Goal: Feedback & Contribution: Contribute content

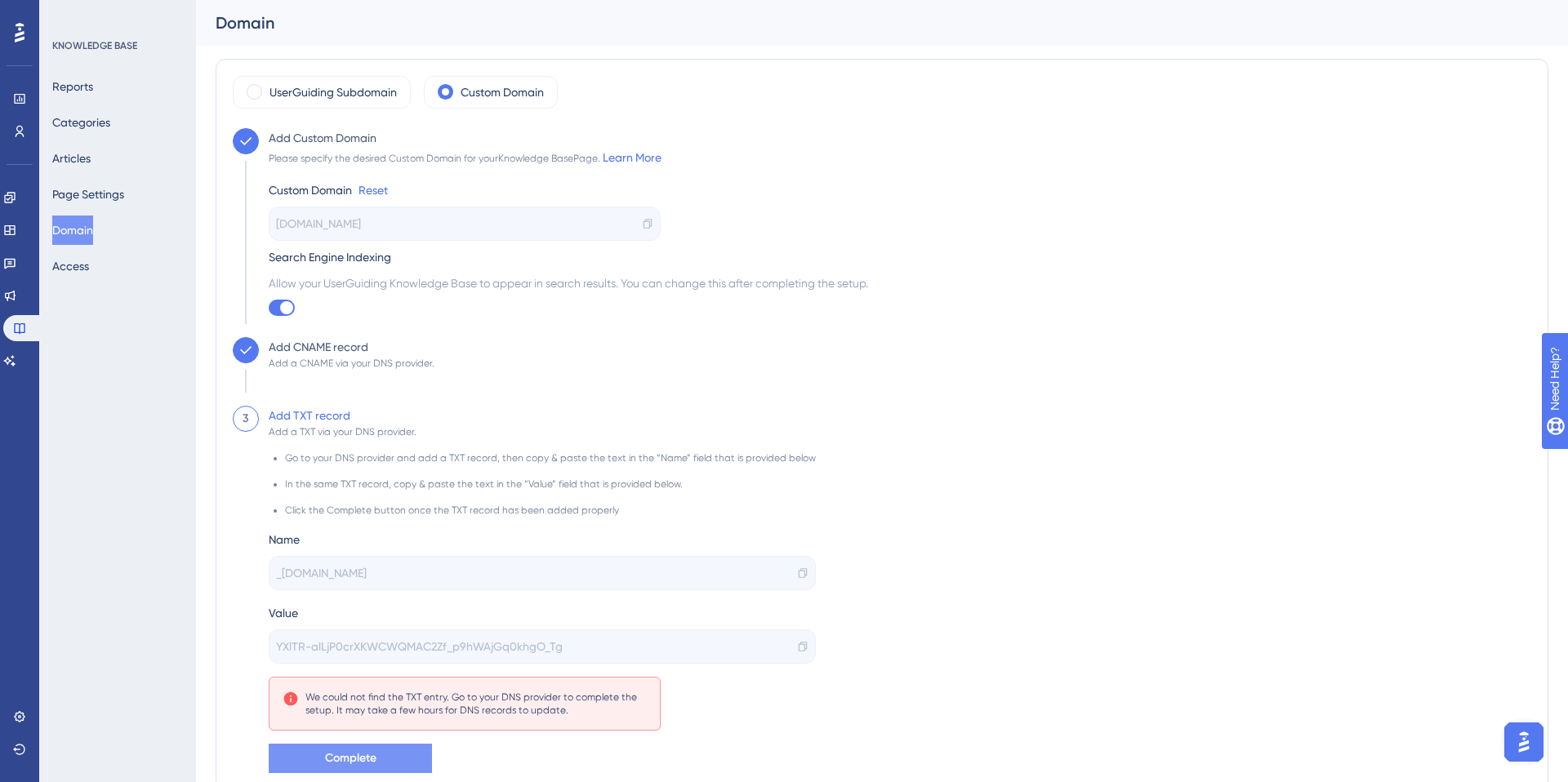
click at [364, 760] on span "Complete" at bounding box center [351, 759] width 52 height 20
click at [91, 154] on button "Articles" at bounding box center [71, 158] width 38 height 29
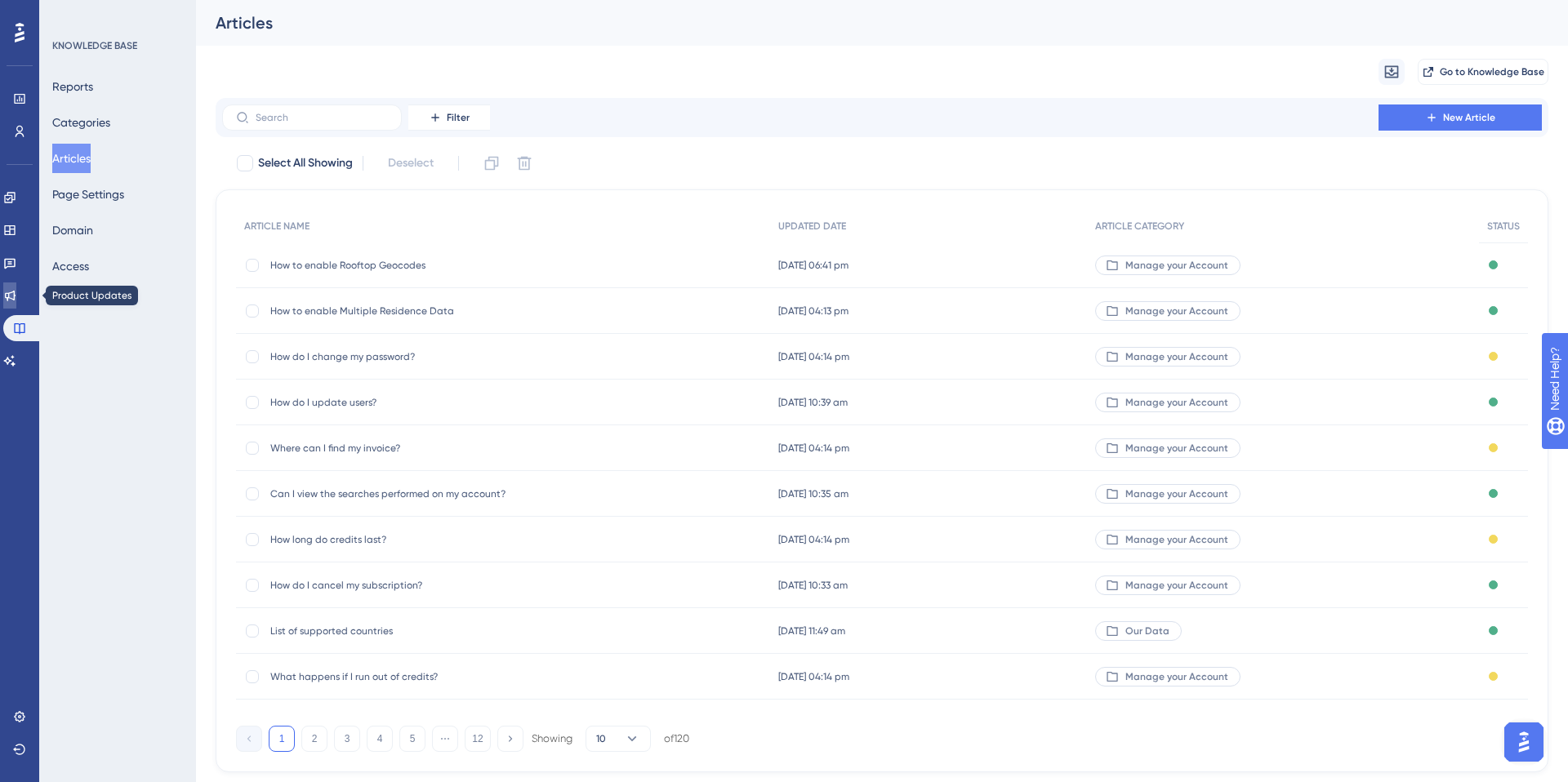
click at [16, 298] on icon at bounding box center [10, 295] width 13 height 13
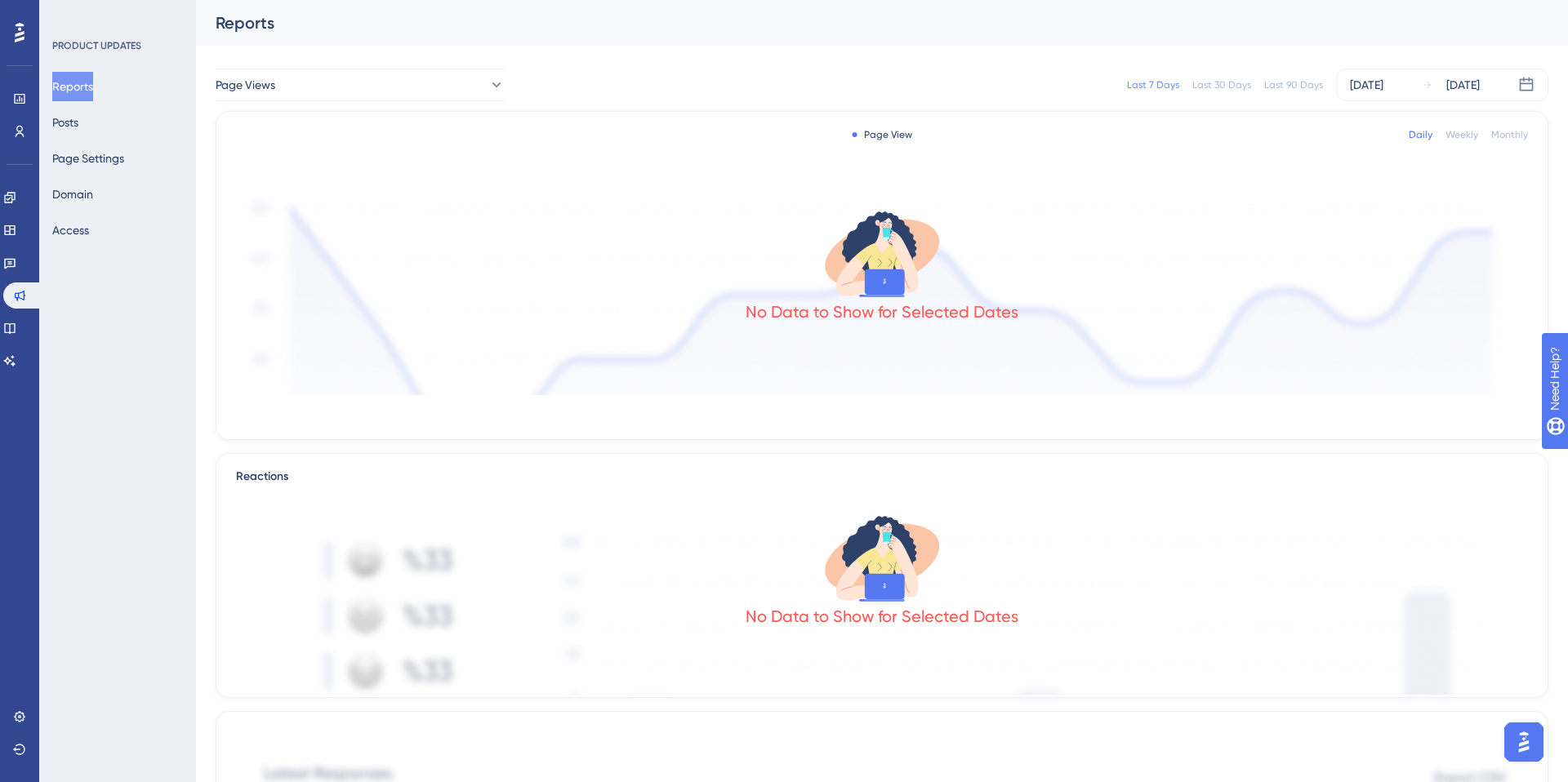
click at [100, 128] on div "Reports Posts Page Settings Domain Access" at bounding box center [119, 158] width 132 height 173
click at [69, 120] on button "Posts" at bounding box center [65, 122] width 26 height 29
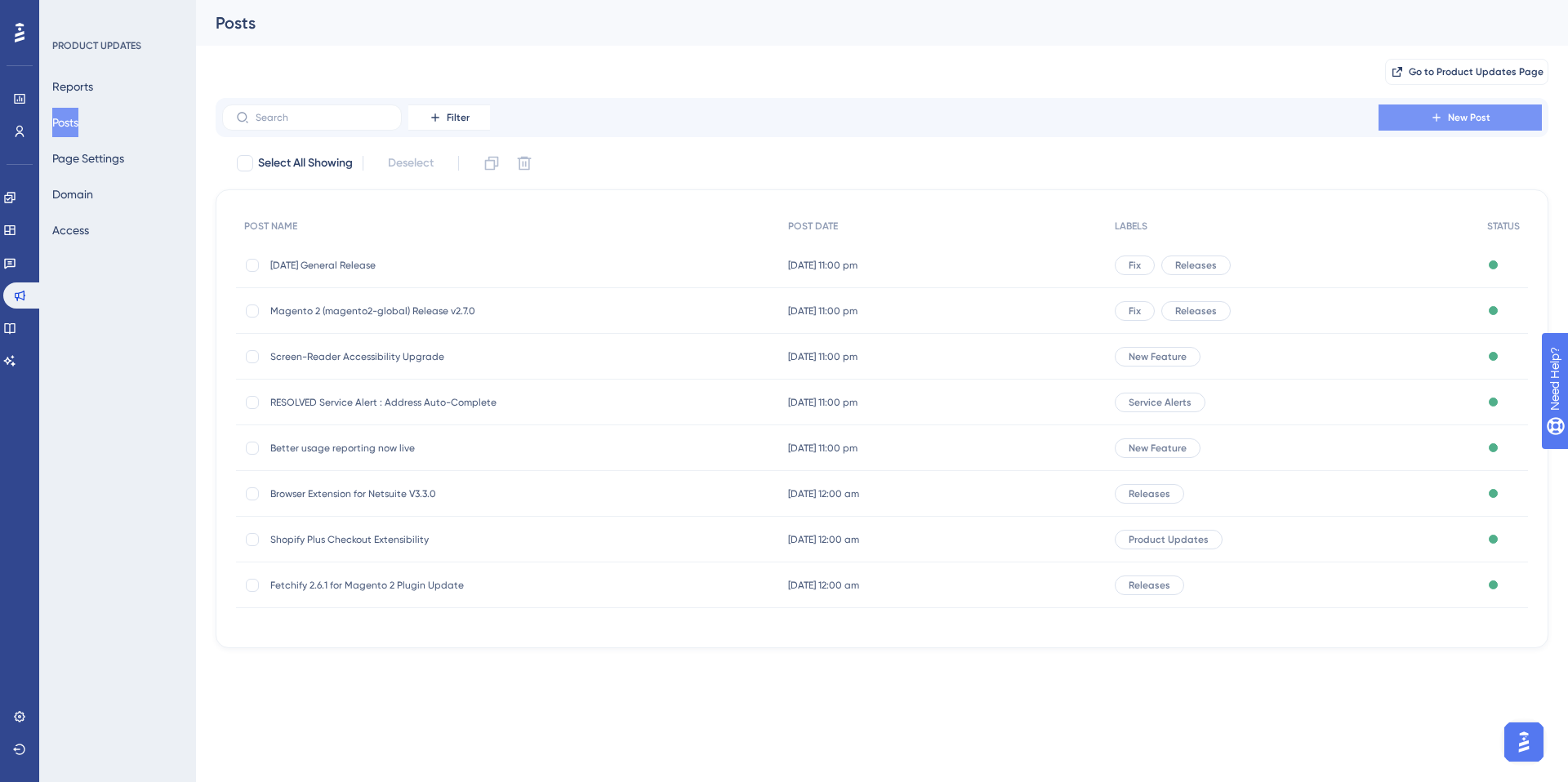
click at [1492, 124] on button "New Post" at bounding box center [1460, 117] width 163 height 26
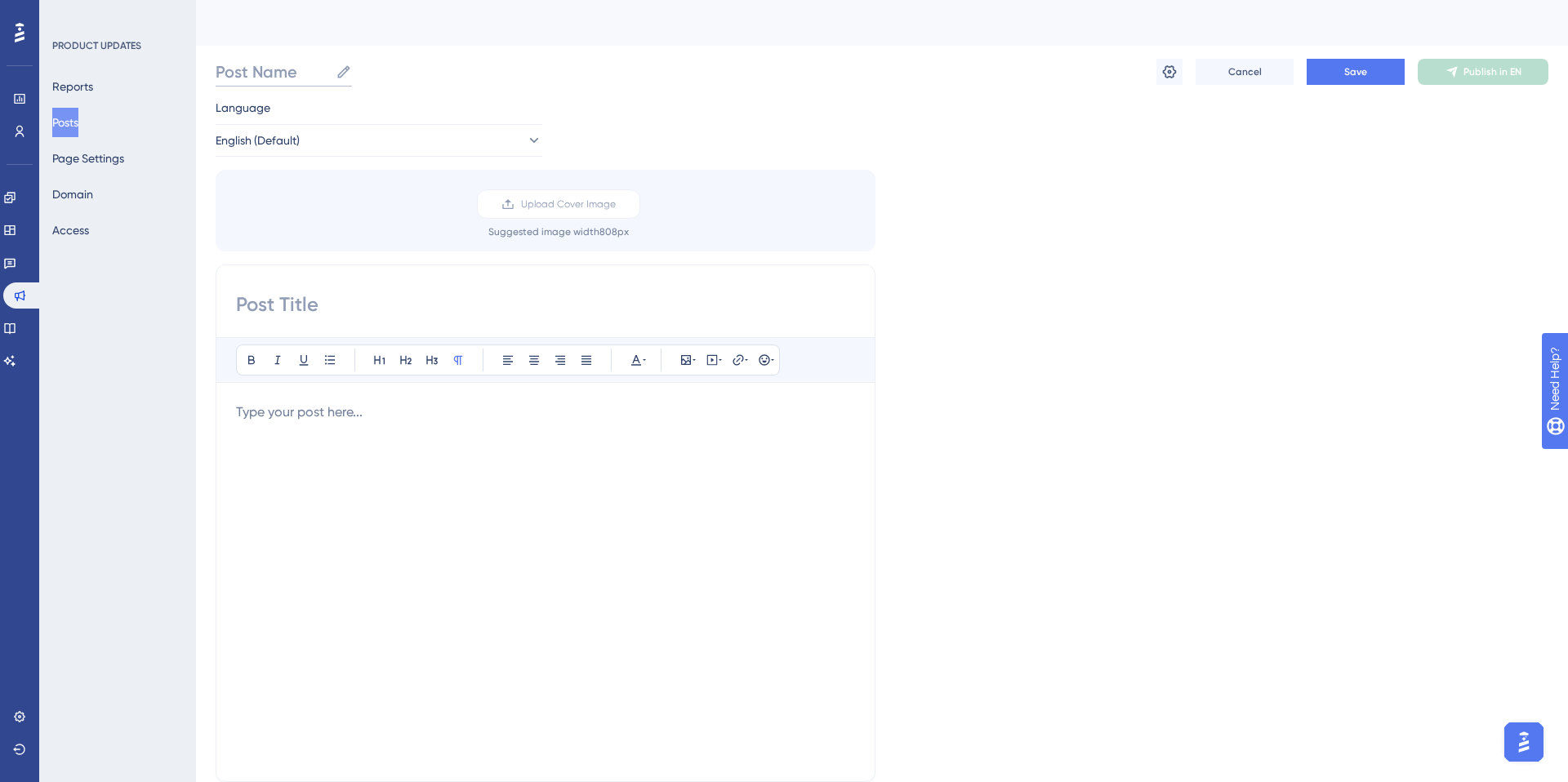
click at [267, 73] on input "Post Name" at bounding box center [271, 72] width 113 height 23
paste input "Magento 2 (magento2-global) Release v2.8.3"
type input "Magento 2 (magento2-global) Release v2.8.3"
click at [284, 305] on input at bounding box center [545, 304] width 619 height 26
paste input "Magento 2 (magento2-global) Release v2.8.3"
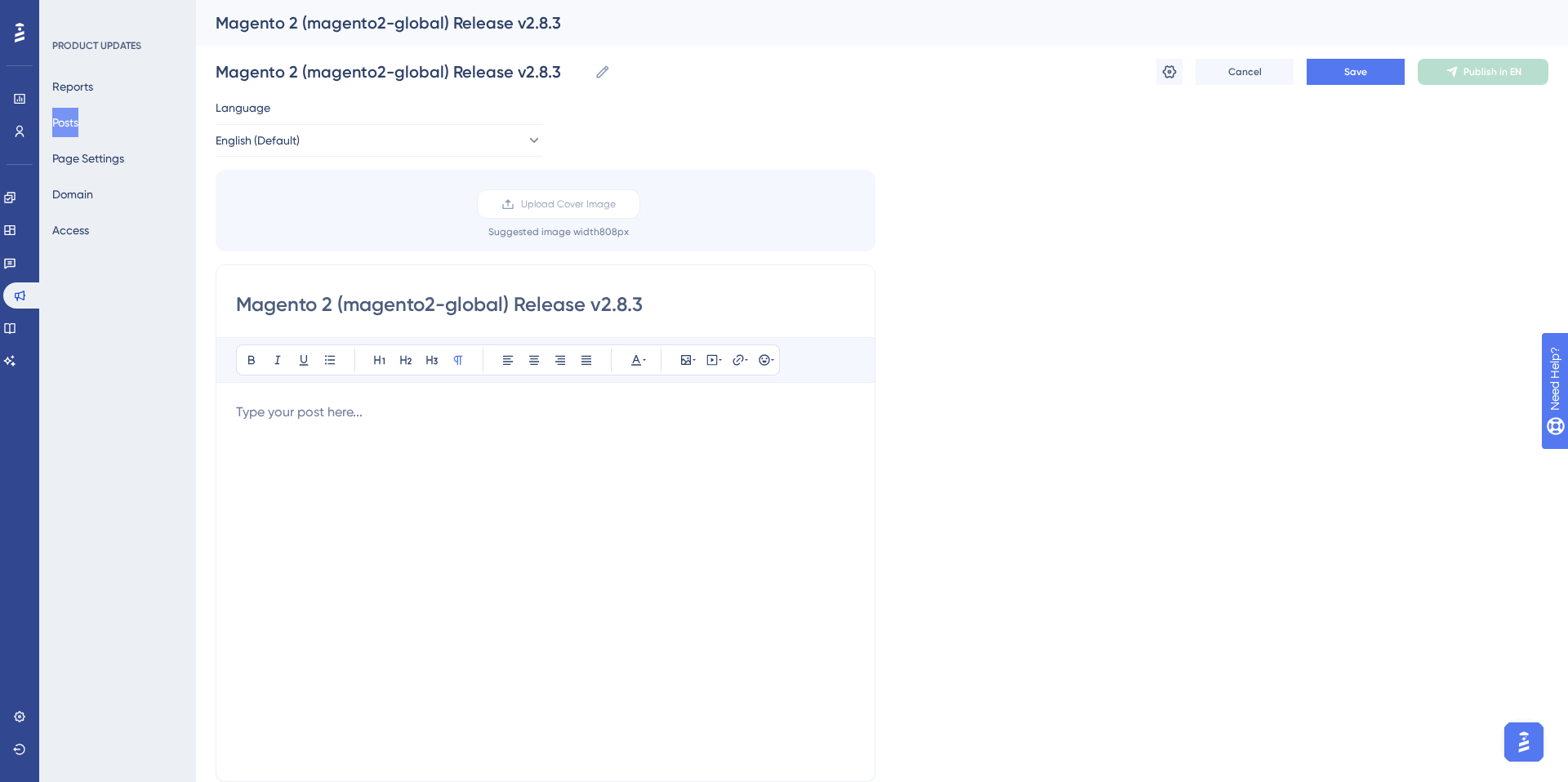
type input "Magento 2 (magento2-global) Release v2.8.3"
click at [308, 417] on p at bounding box center [545, 412] width 619 height 20
click at [766, 355] on icon at bounding box center [764, 360] width 11 height 11
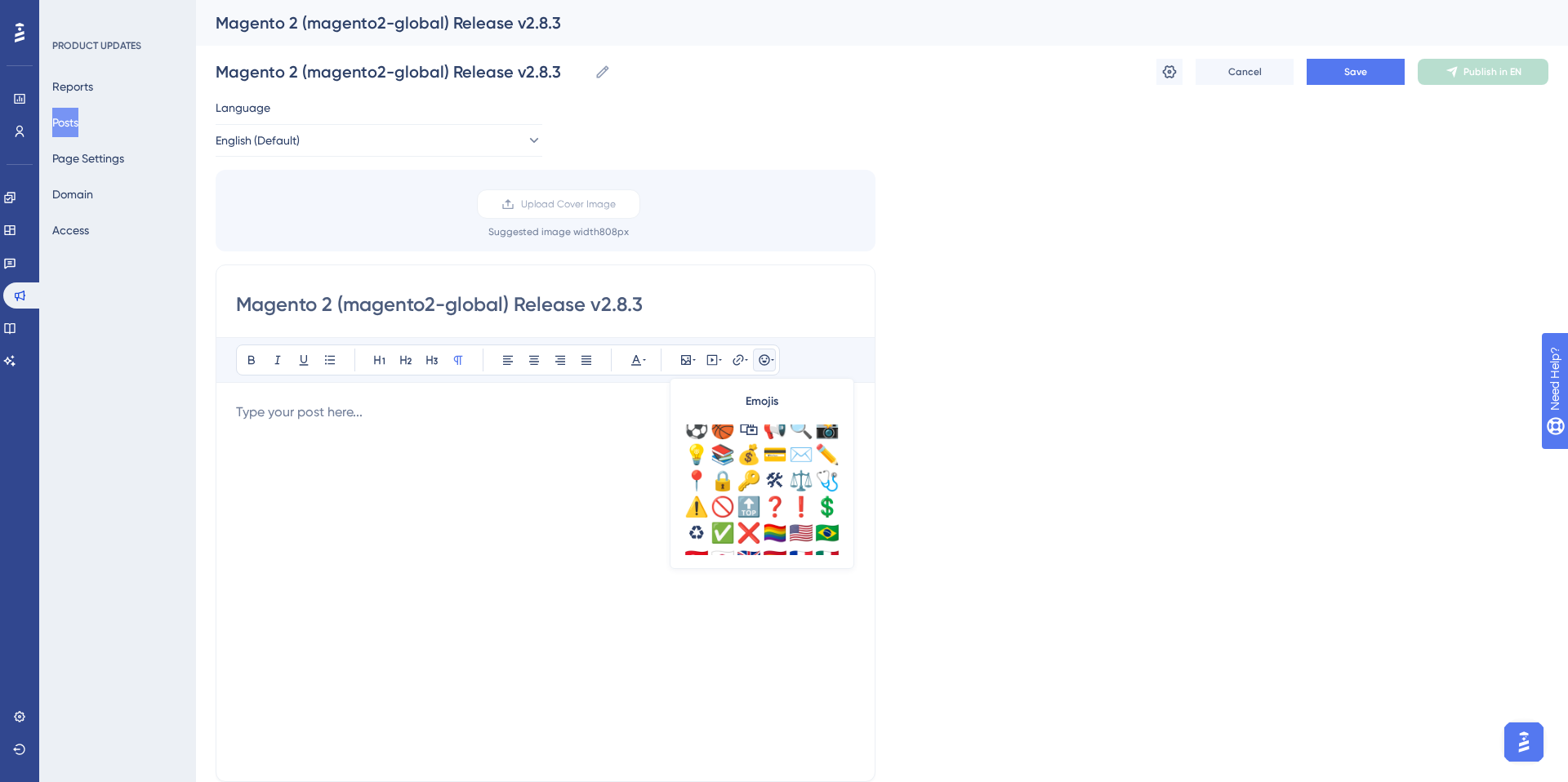
scroll to position [541, 0]
click at [777, 474] on div "🛠" at bounding box center [774, 470] width 26 height 26
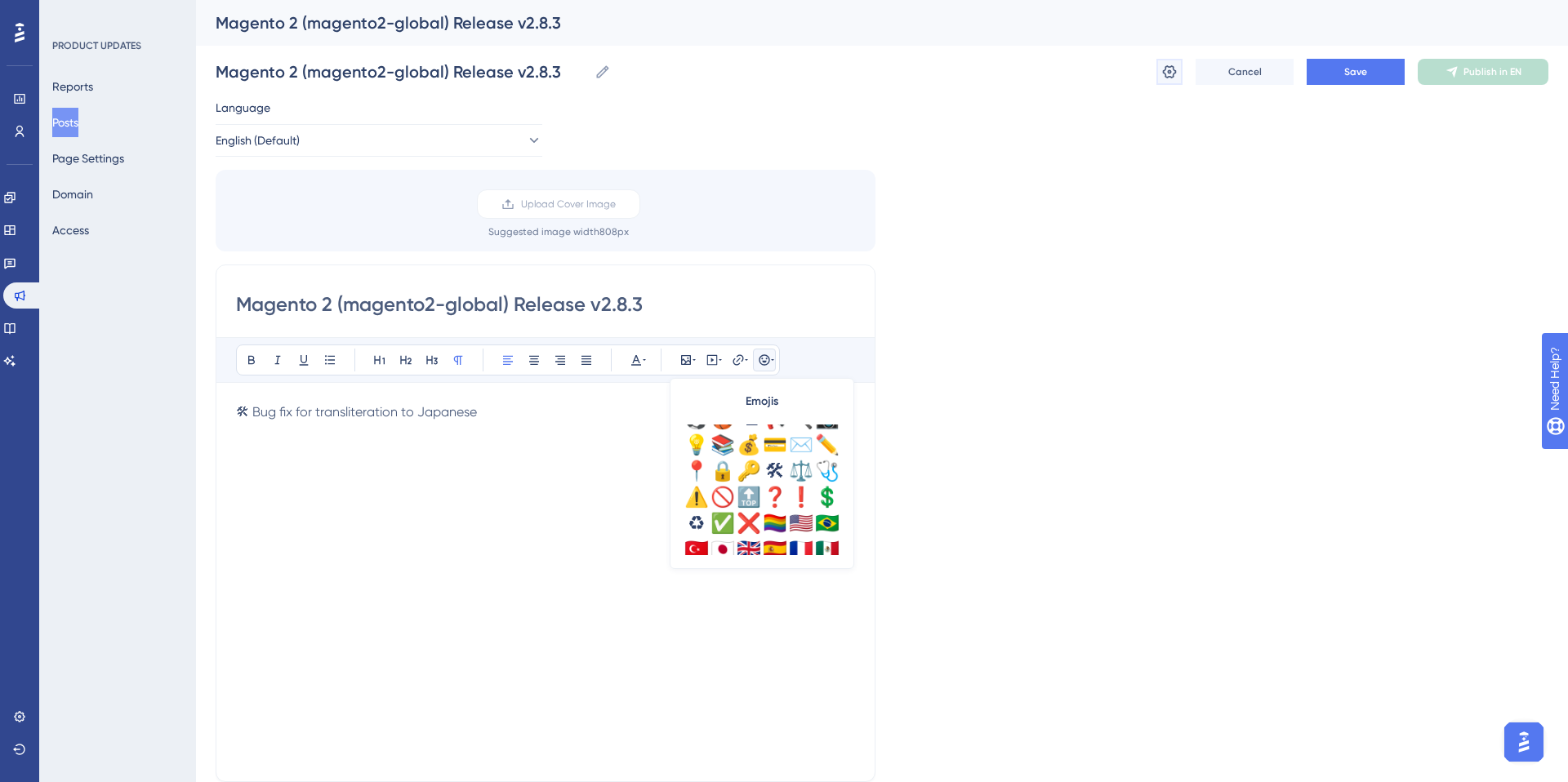
click at [1172, 72] on icon at bounding box center [1169, 71] width 16 height 16
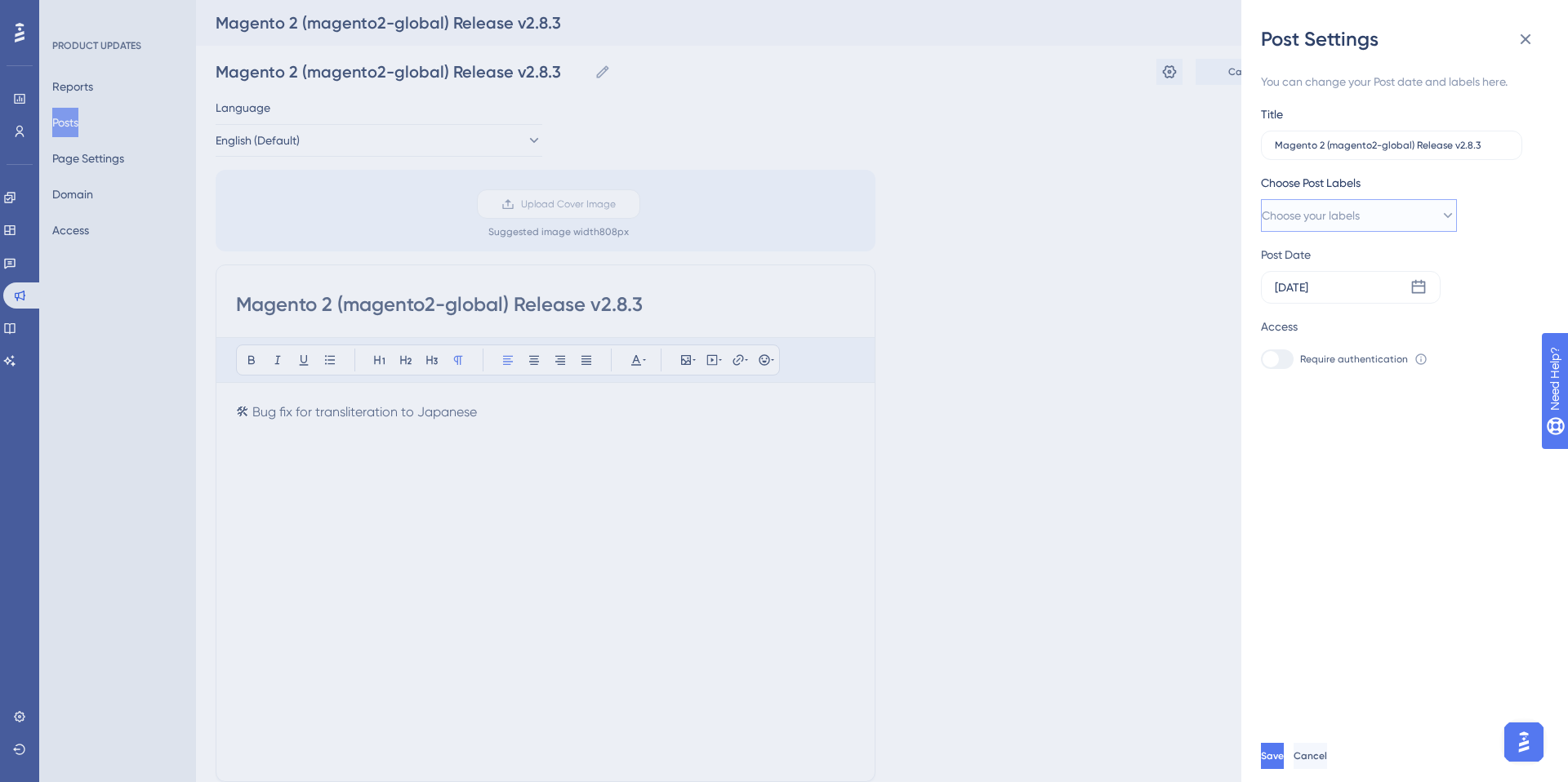
click at [1352, 215] on span "Choose your labels" at bounding box center [1311, 215] width 98 height 20
click at [1317, 347] on input "Releases" at bounding box center [1349, 348] width 65 height 21
click at [1279, 387] on div at bounding box center [1280, 380] width 16 height 16
checkbox input "true"
click at [1349, 587] on div "You can change your Post date and labels here. Title Magento 2 (magento2-global…" at bounding box center [1411, 391] width 301 height 678
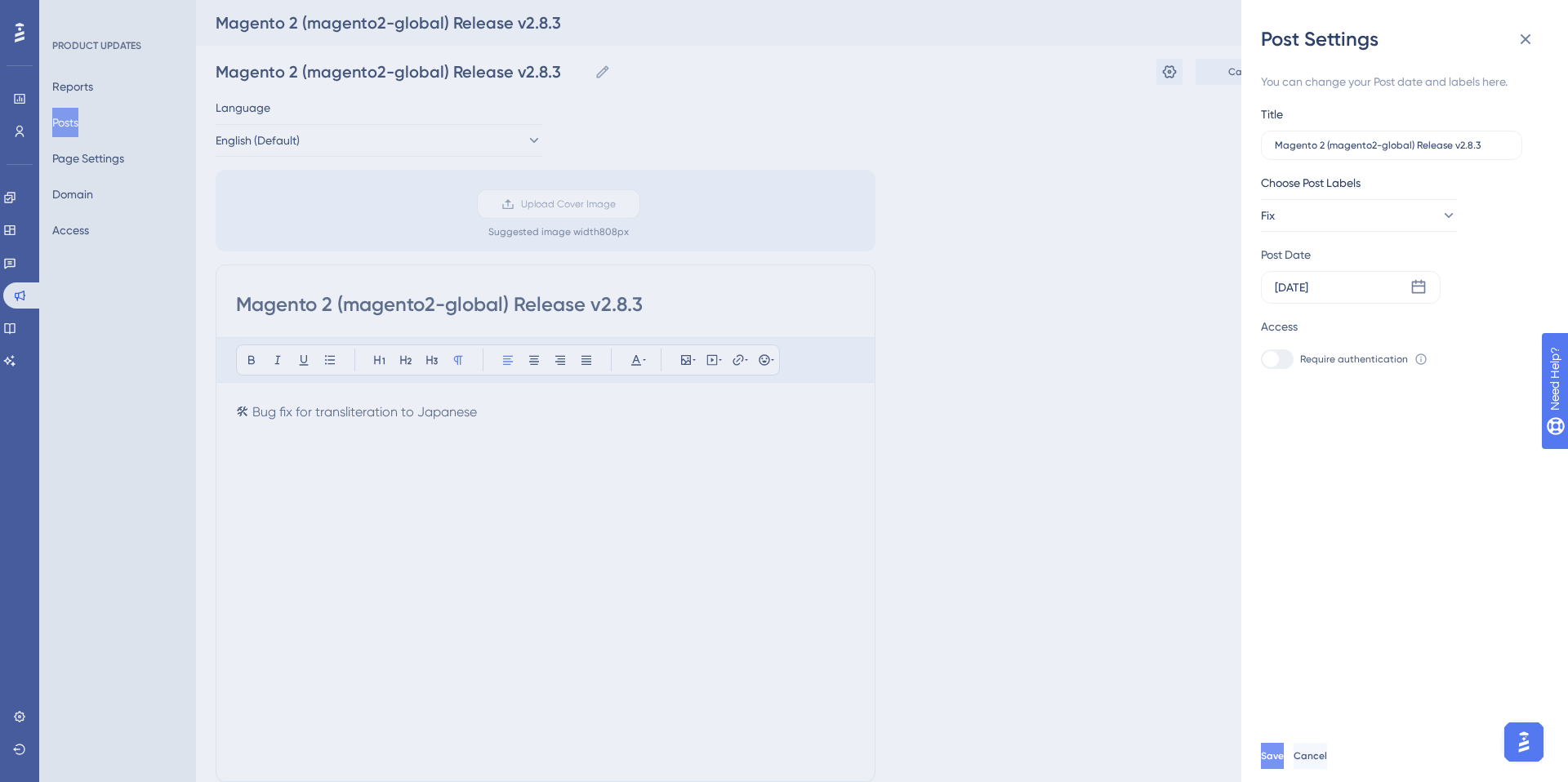
click at [1284, 758] on span "Save" at bounding box center [1272, 756] width 23 height 13
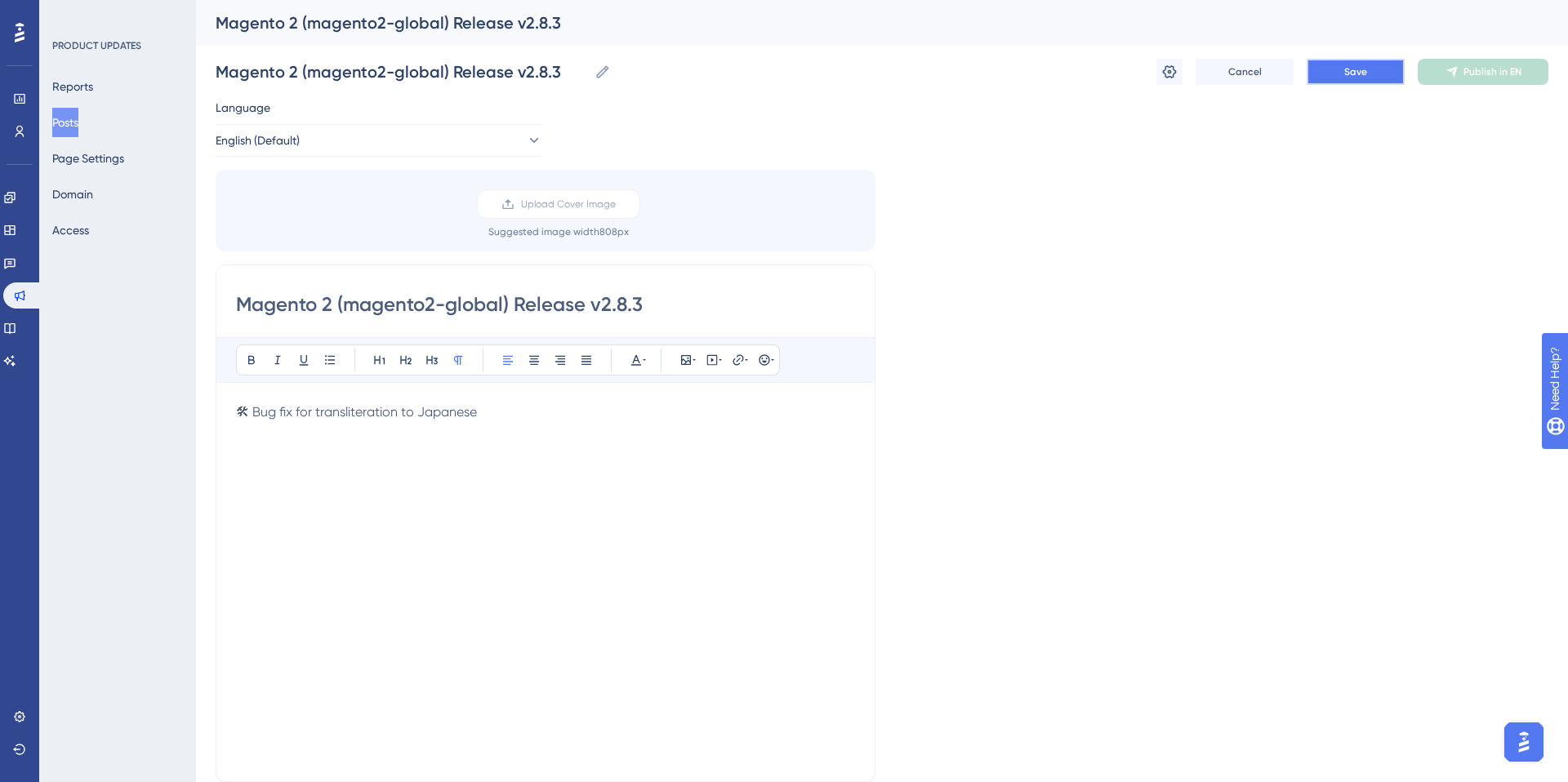
click at [1365, 72] on span "Save" at bounding box center [1355, 71] width 23 height 13
click at [76, 123] on button "Posts" at bounding box center [65, 122] width 26 height 29
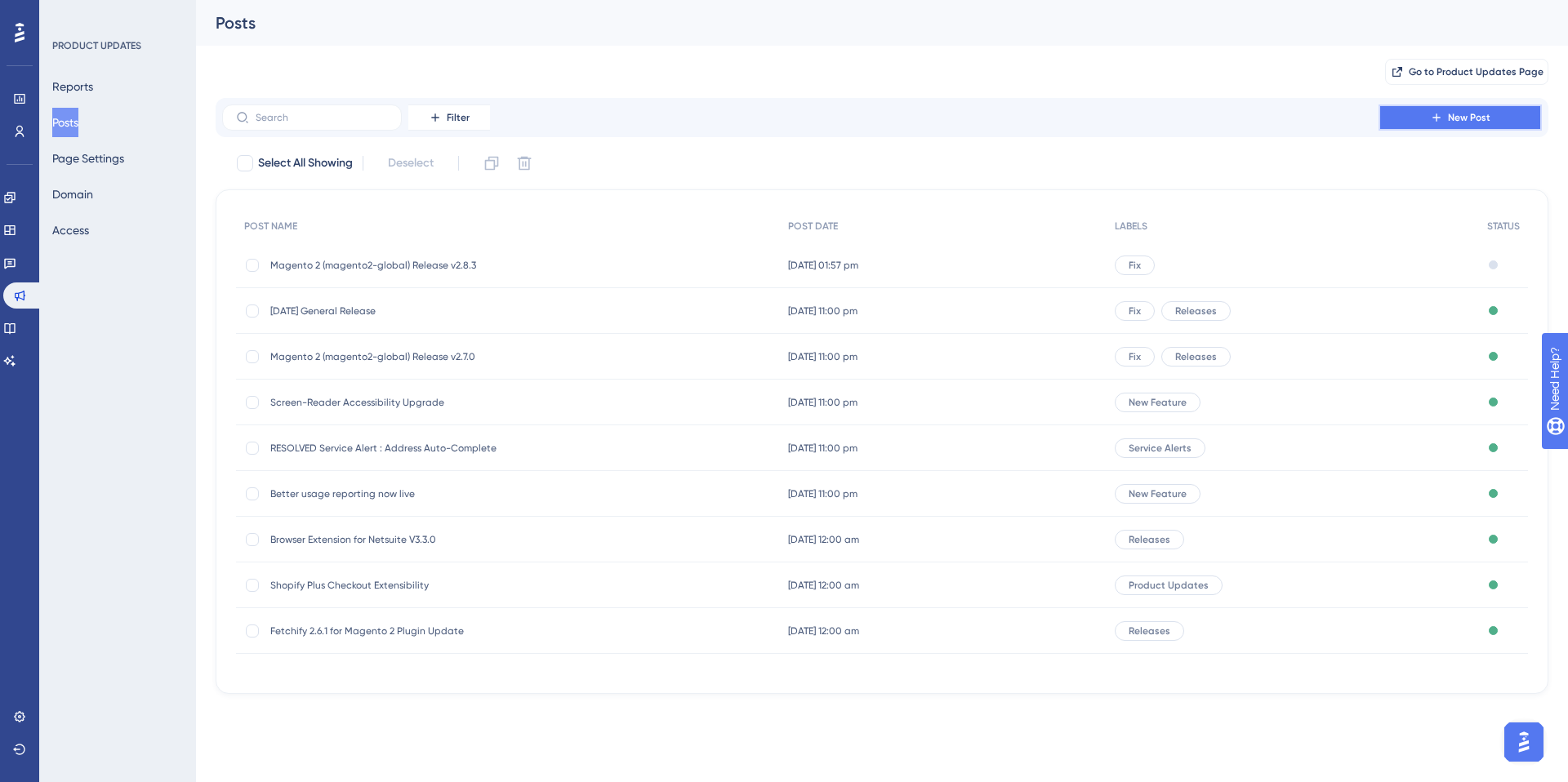
click at [1467, 114] on span "New Post" at bounding box center [1469, 117] width 43 height 13
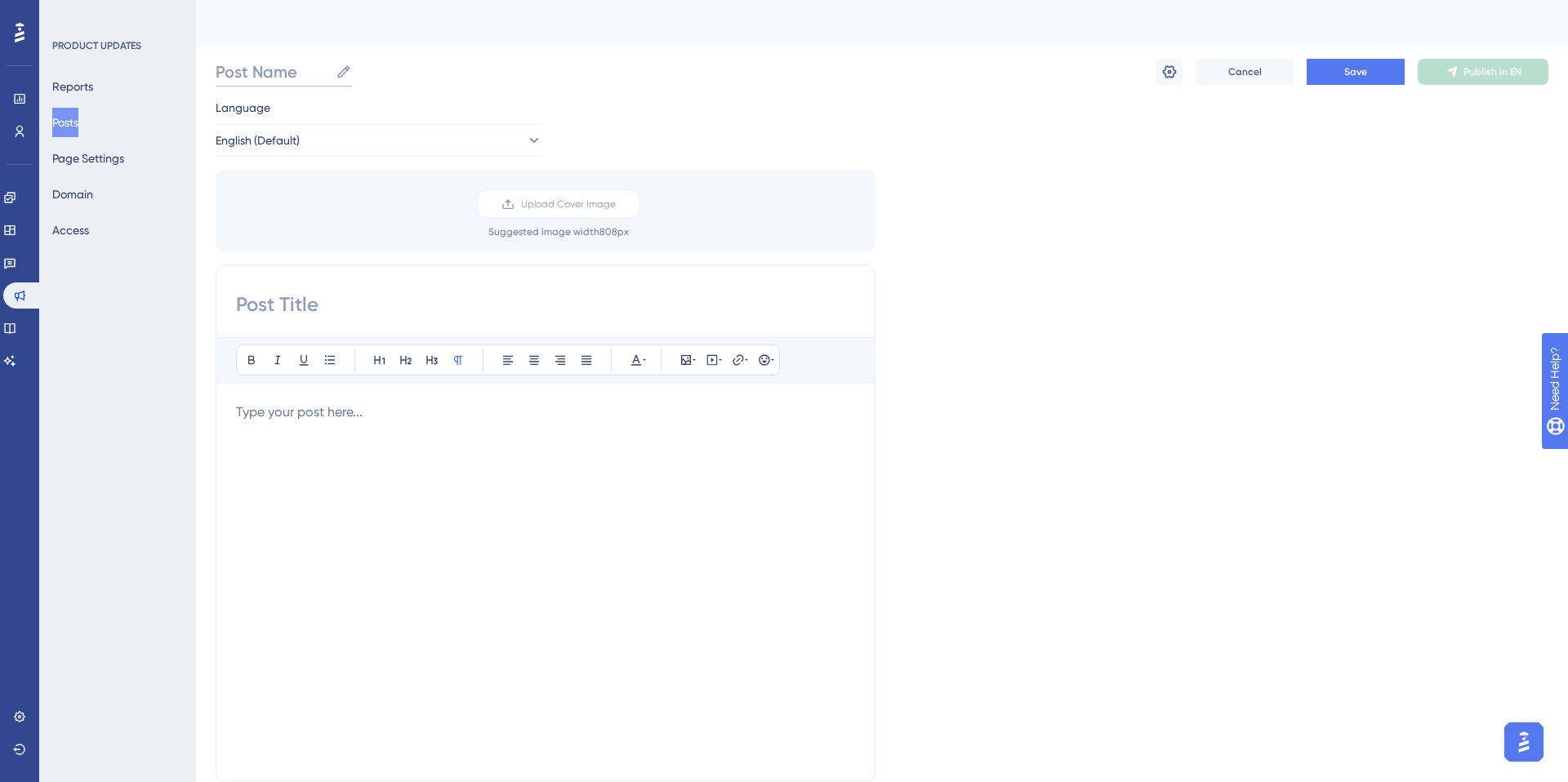
click at [309, 74] on input "Post Name" at bounding box center [271, 72] width 113 height 23
paste input "JS Library (clicktoaddress-js) v1.16.1"
type input "JS Library (clicktoaddress-js) v1.16.1"
click at [254, 310] on input at bounding box center [545, 304] width 619 height 26
paste input "JS Library (clicktoaddress-js) v1.16.1"
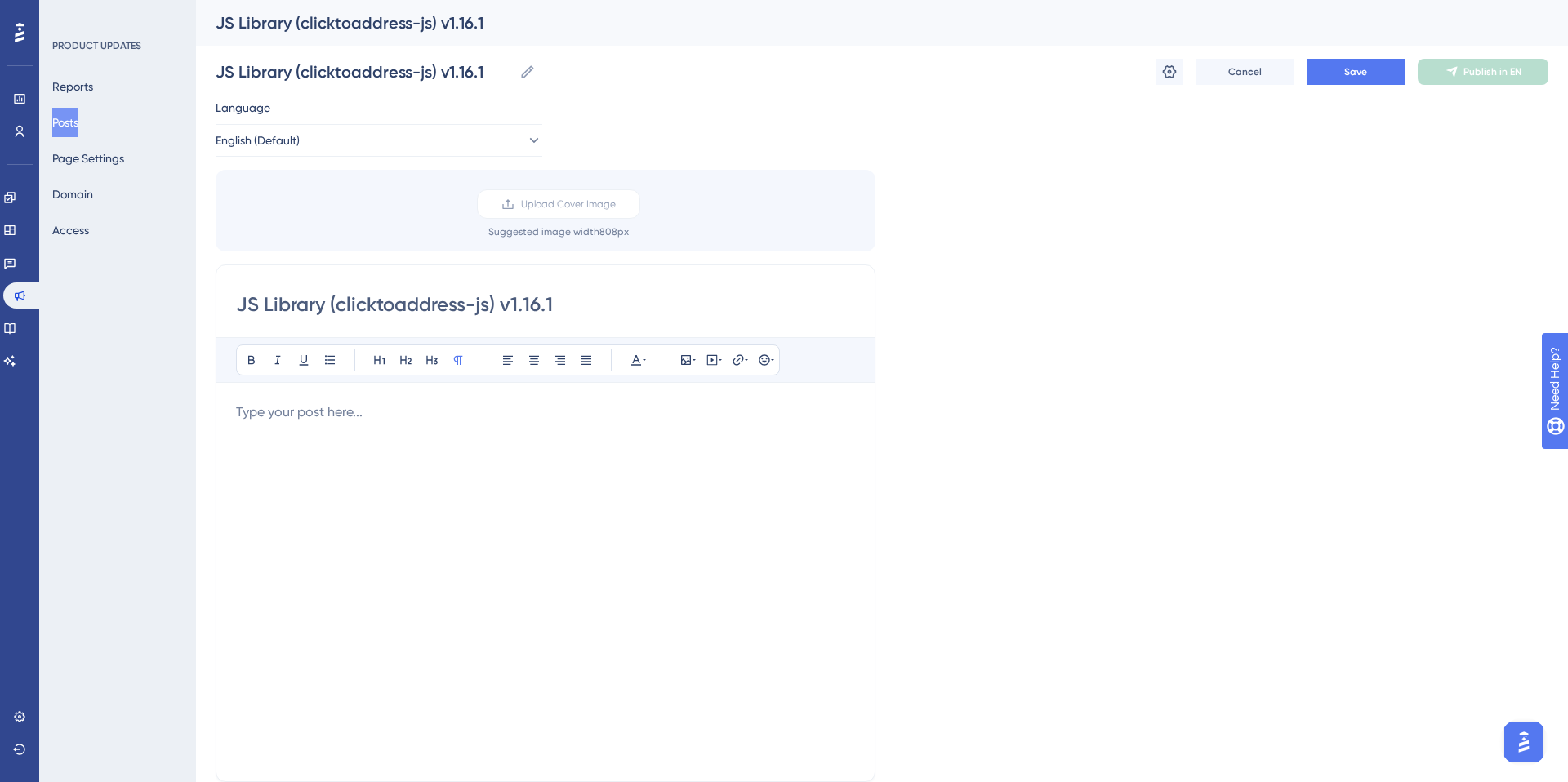
type input "JS Library (clicktoaddress-js) v1.16.1"
click at [261, 412] on p at bounding box center [545, 412] width 619 height 20
click at [771, 362] on icon at bounding box center [772, 360] width 4 height 13
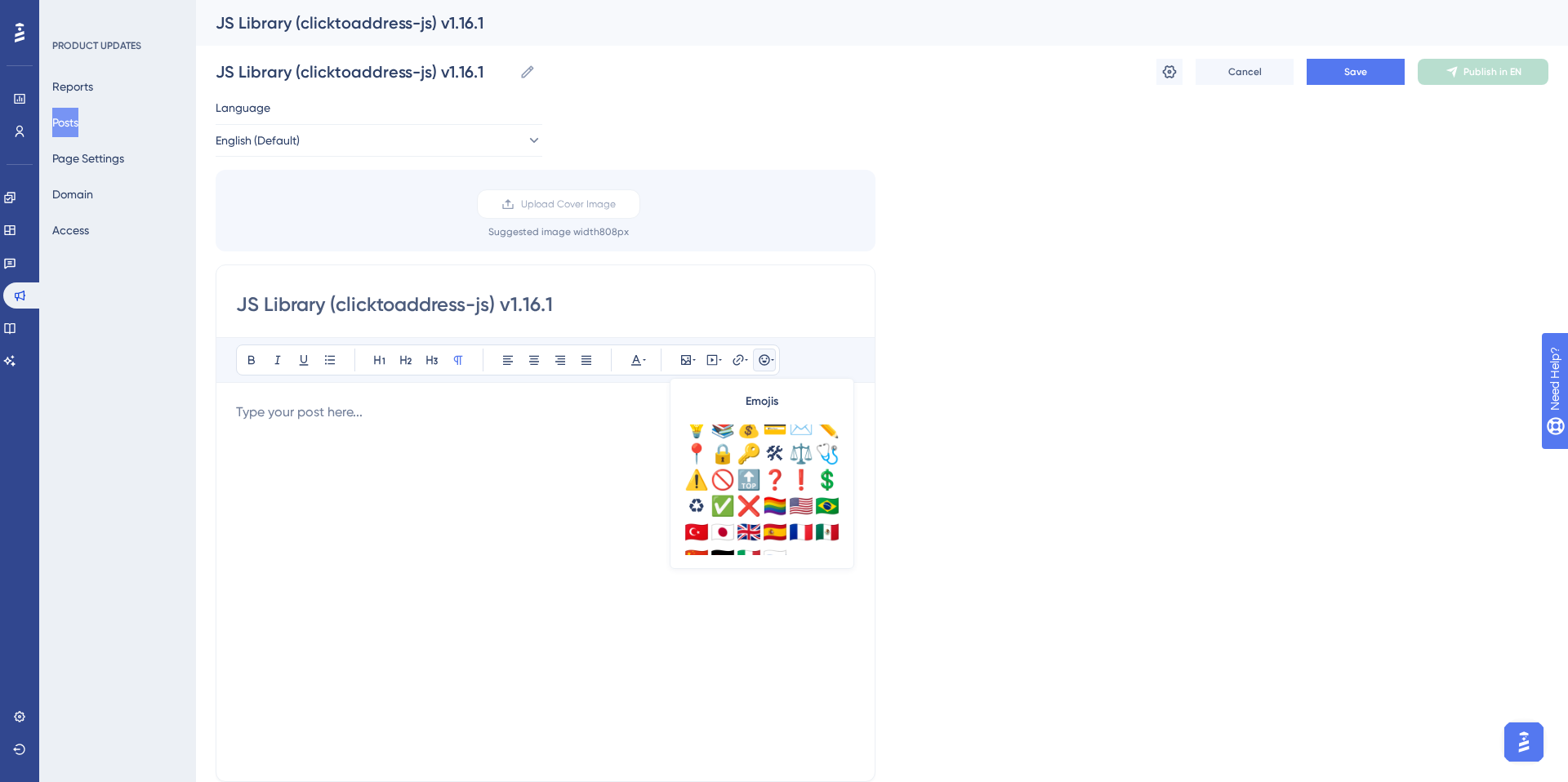
scroll to position [565, 0]
click at [776, 447] on div "🛠" at bounding box center [774, 447] width 26 height 26
click at [1171, 71] on icon at bounding box center [1170, 71] width 14 height 13
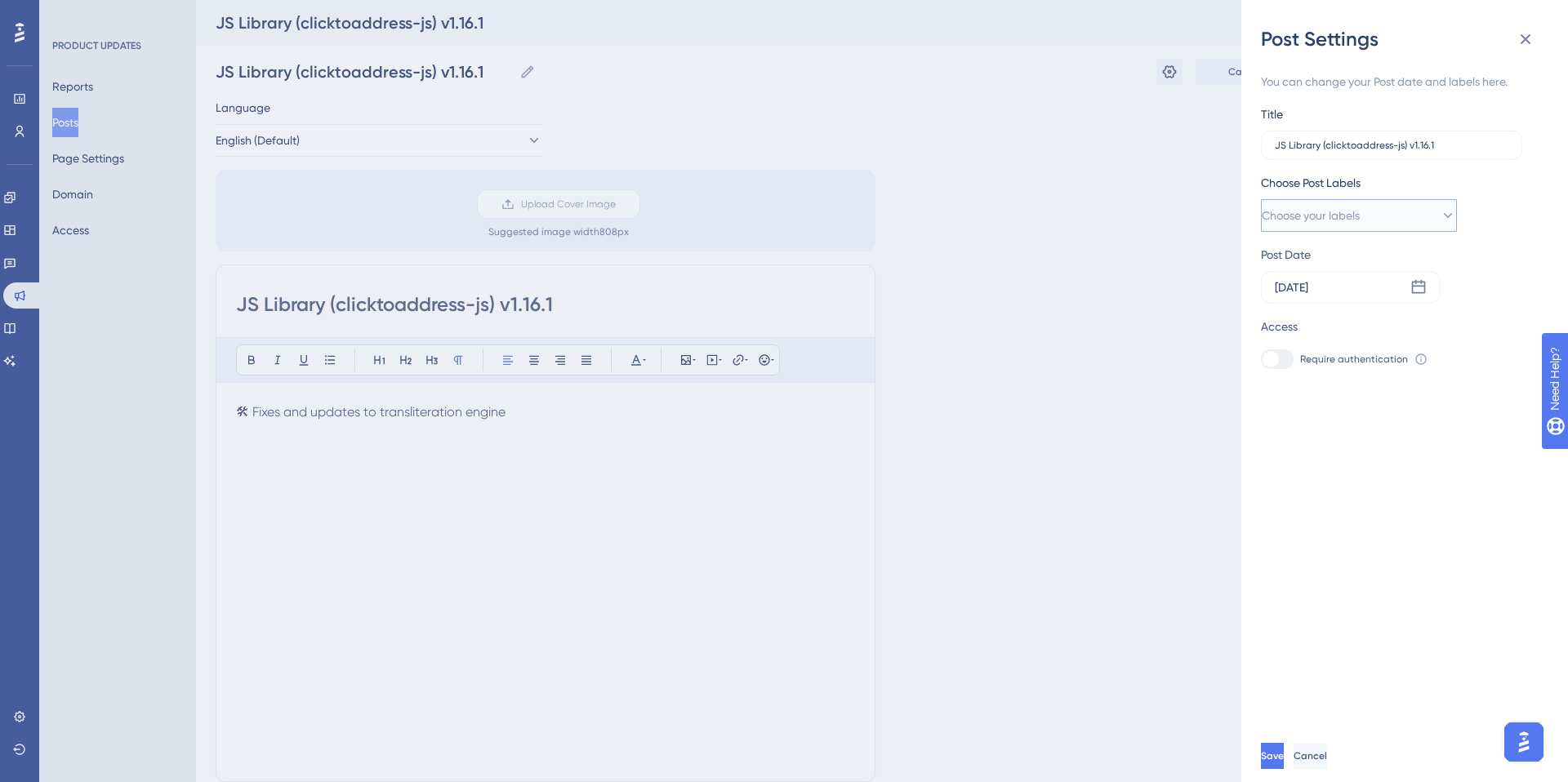
click at [1301, 222] on span "Choose your labels" at bounding box center [1311, 215] width 98 height 20
click at [1278, 378] on div at bounding box center [1280, 380] width 13 height 13
checkbox input "true"
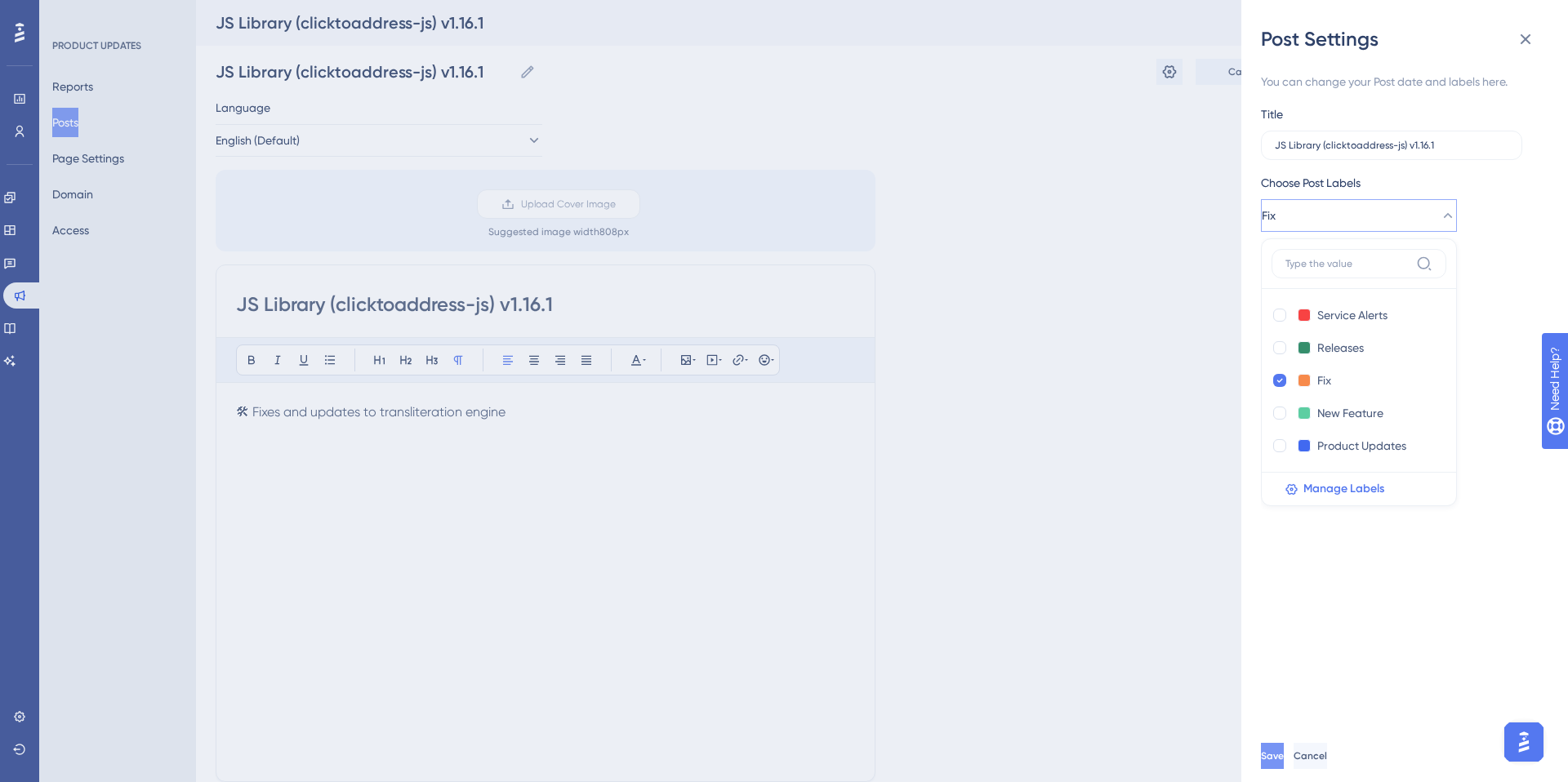
click at [1284, 758] on span "Save" at bounding box center [1272, 756] width 23 height 13
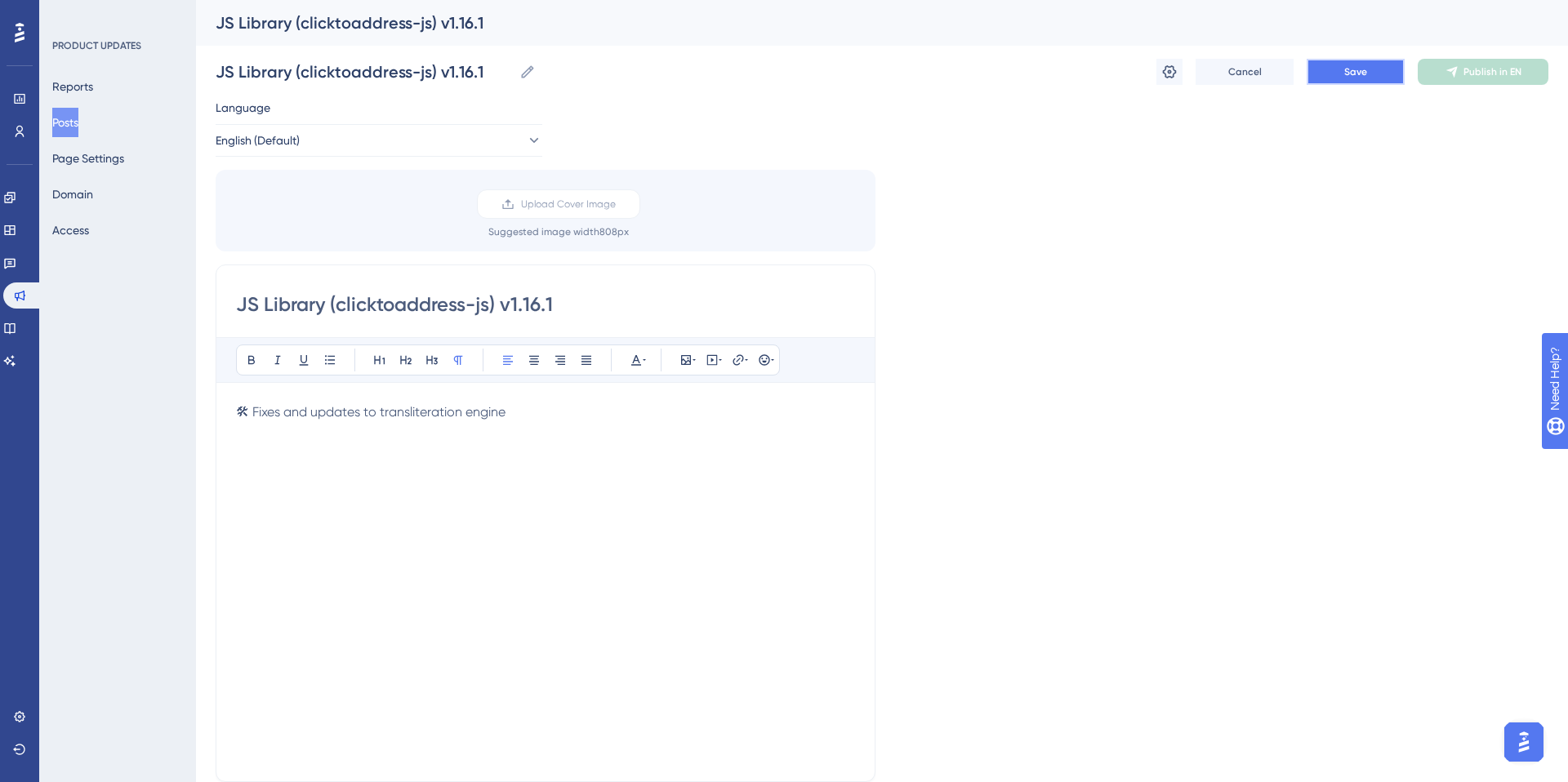
click at [1351, 73] on span "Save" at bounding box center [1355, 71] width 23 height 13
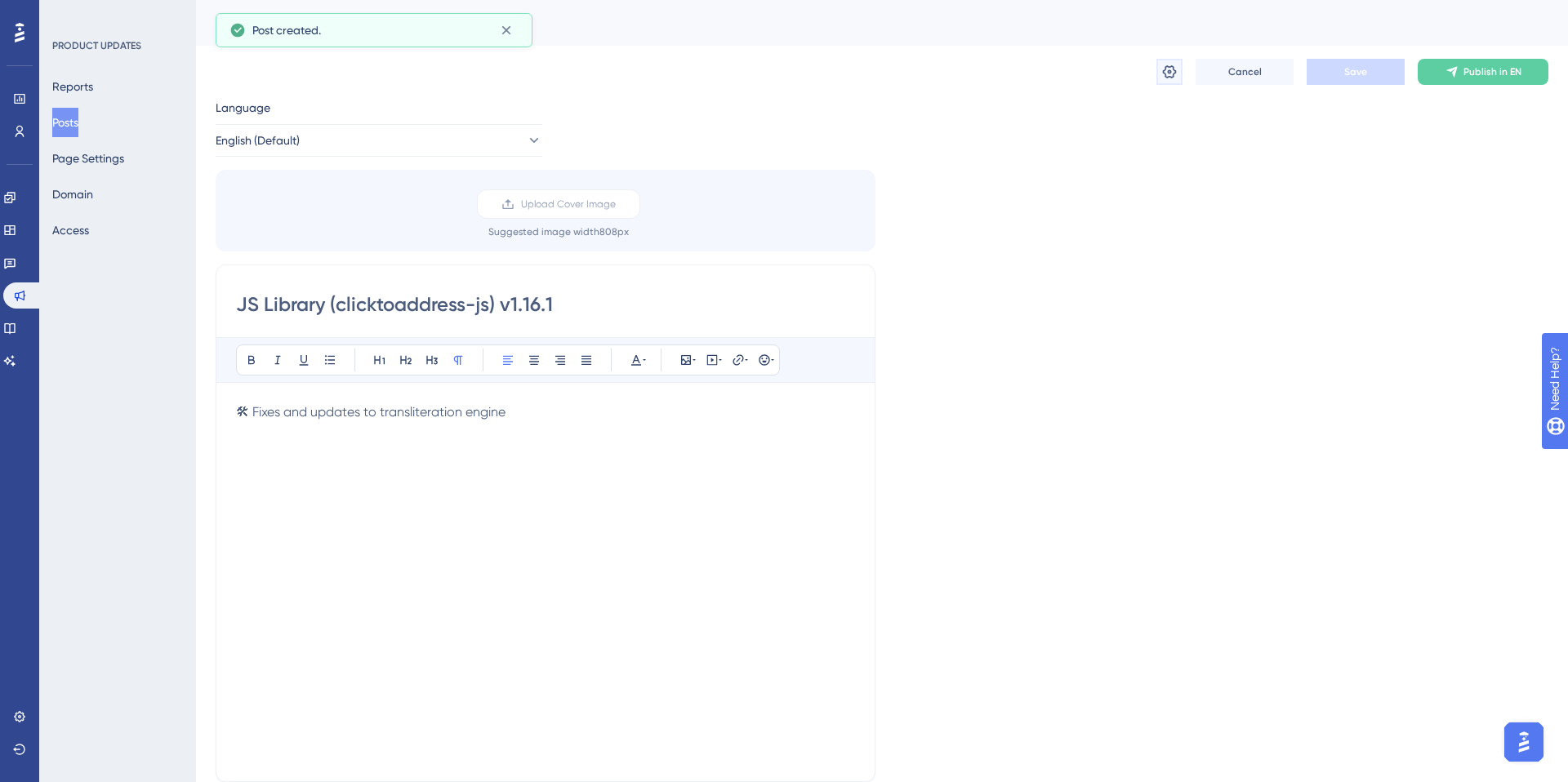
click at [1169, 71] on icon at bounding box center [1170, 71] width 14 height 13
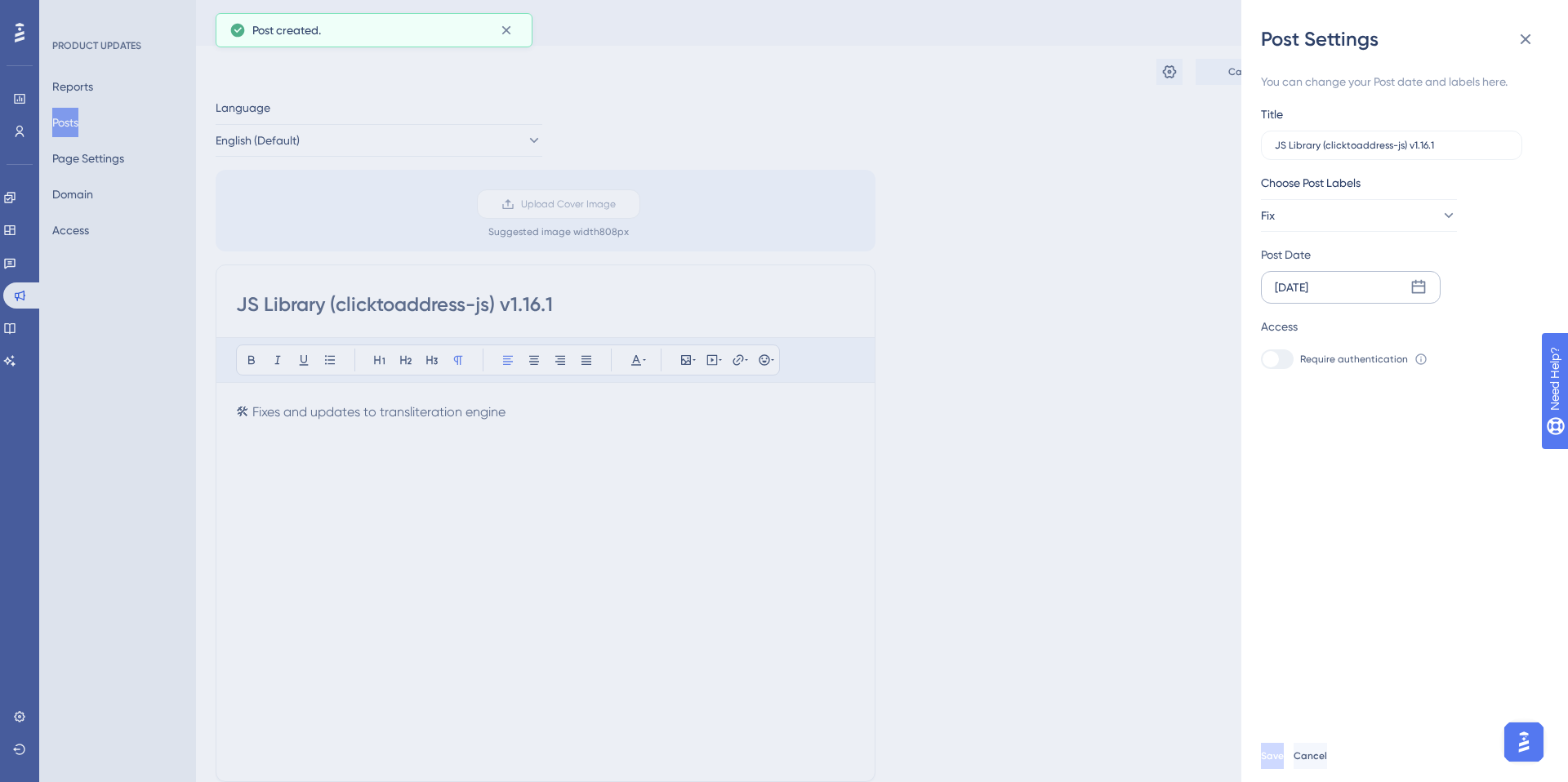
click at [1360, 295] on div "[DATE]" at bounding box center [1350, 287] width 179 height 33
click at [1294, 480] on button "11" at bounding box center [1289, 486] width 28 height 28
click at [1285, 760] on span "Save" at bounding box center [1274, 756] width 23 height 13
click at [1530, 33] on icon at bounding box center [1525, 39] width 20 height 20
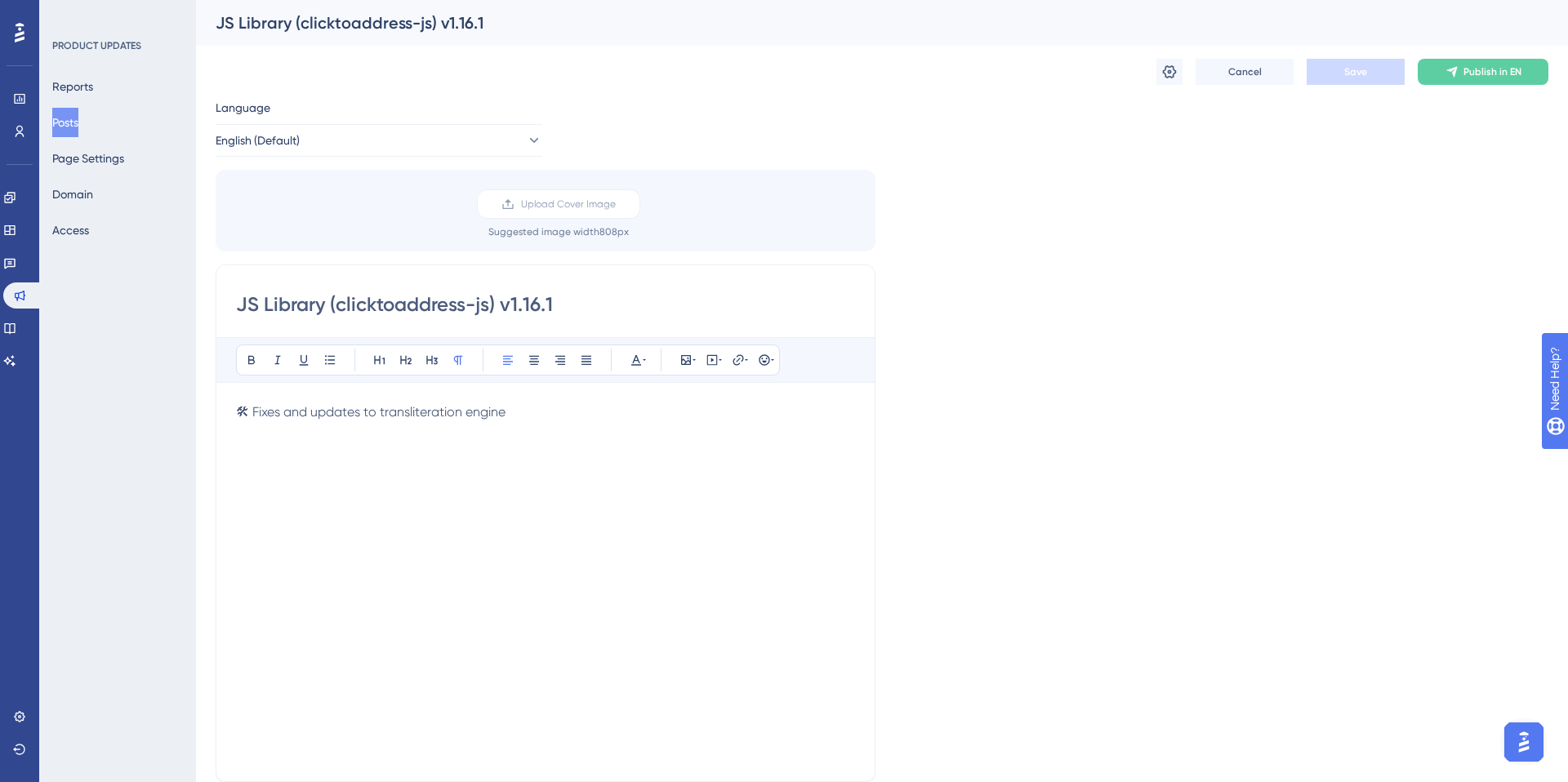
click at [78, 120] on button "Posts" at bounding box center [65, 122] width 26 height 29
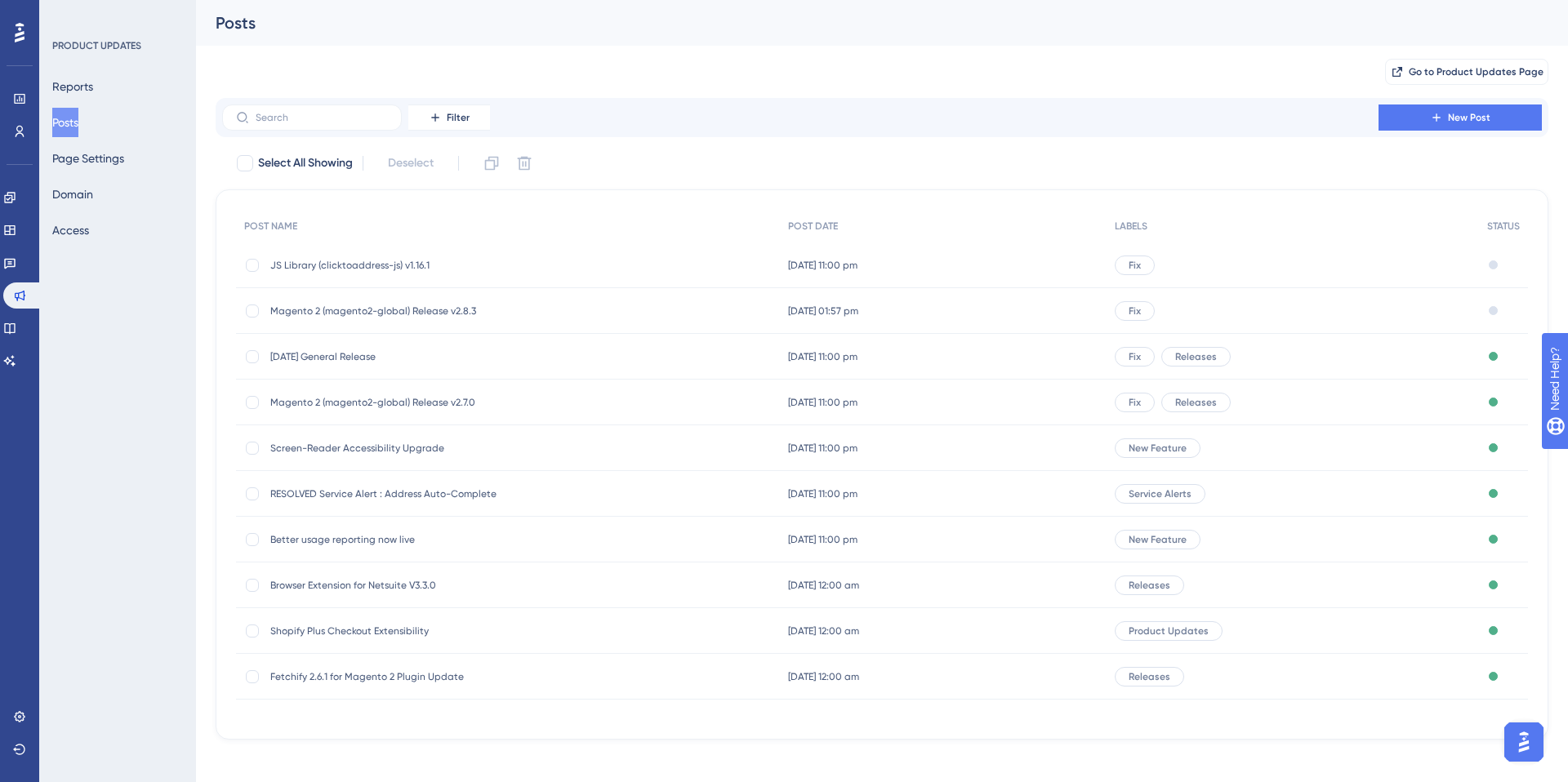
click at [1447, 100] on div "Filter New Post" at bounding box center [881, 118] width 1333 height 39
click at [1448, 120] on span "New Post" at bounding box center [1469, 117] width 43 height 13
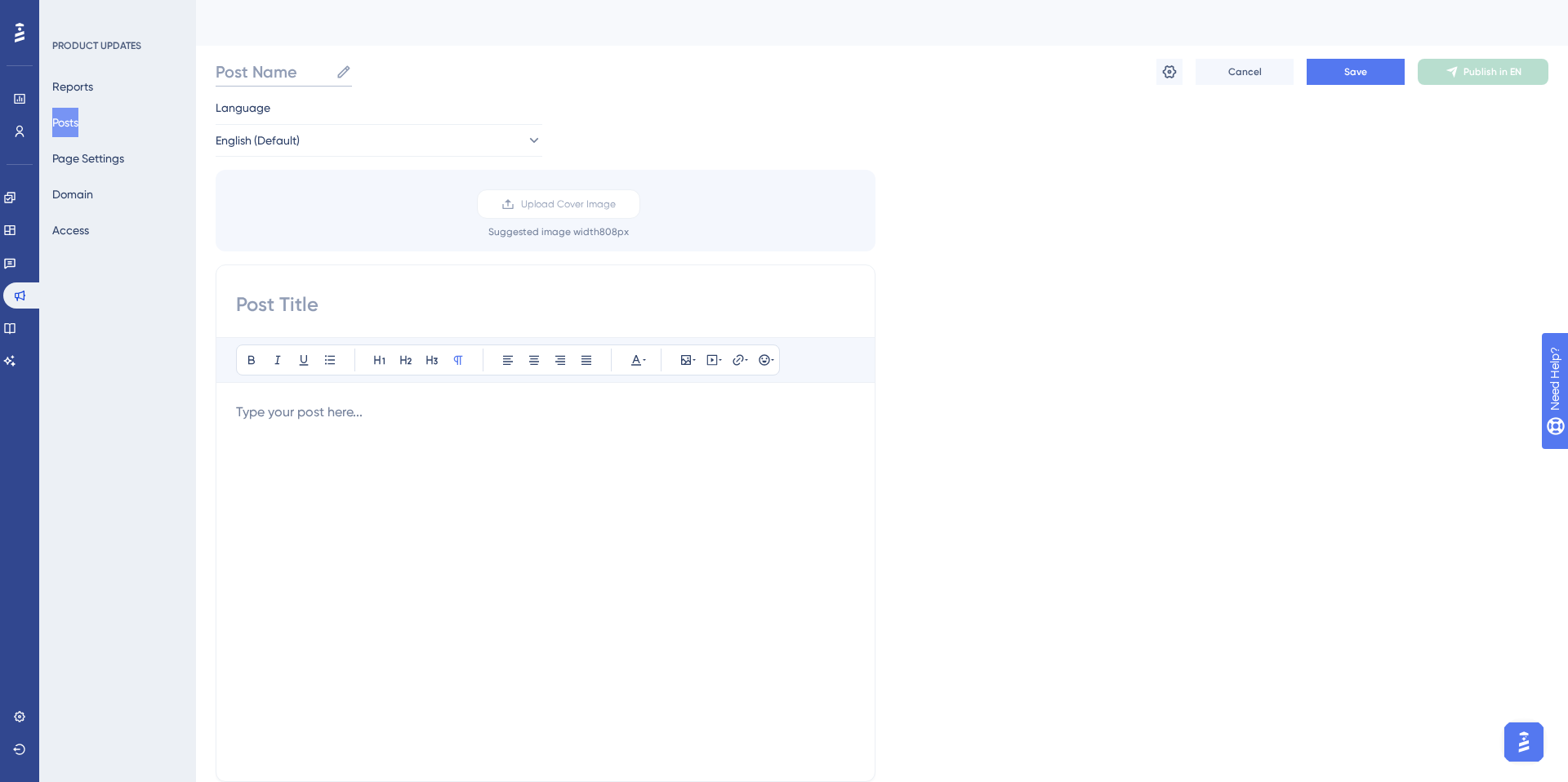
click at [278, 79] on input "Post Name" at bounding box center [271, 72] width 113 height 23
paste input "Magento 2 (magento2-global) Release v2.8.0"
type input "Magento 2 (magento2-global) Release v2.8.0"
click at [272, 307] on input at bounding box center [545, 304] width 619 height 26
paste input "Magento 2 (magento2-global) Release v2.8.0"
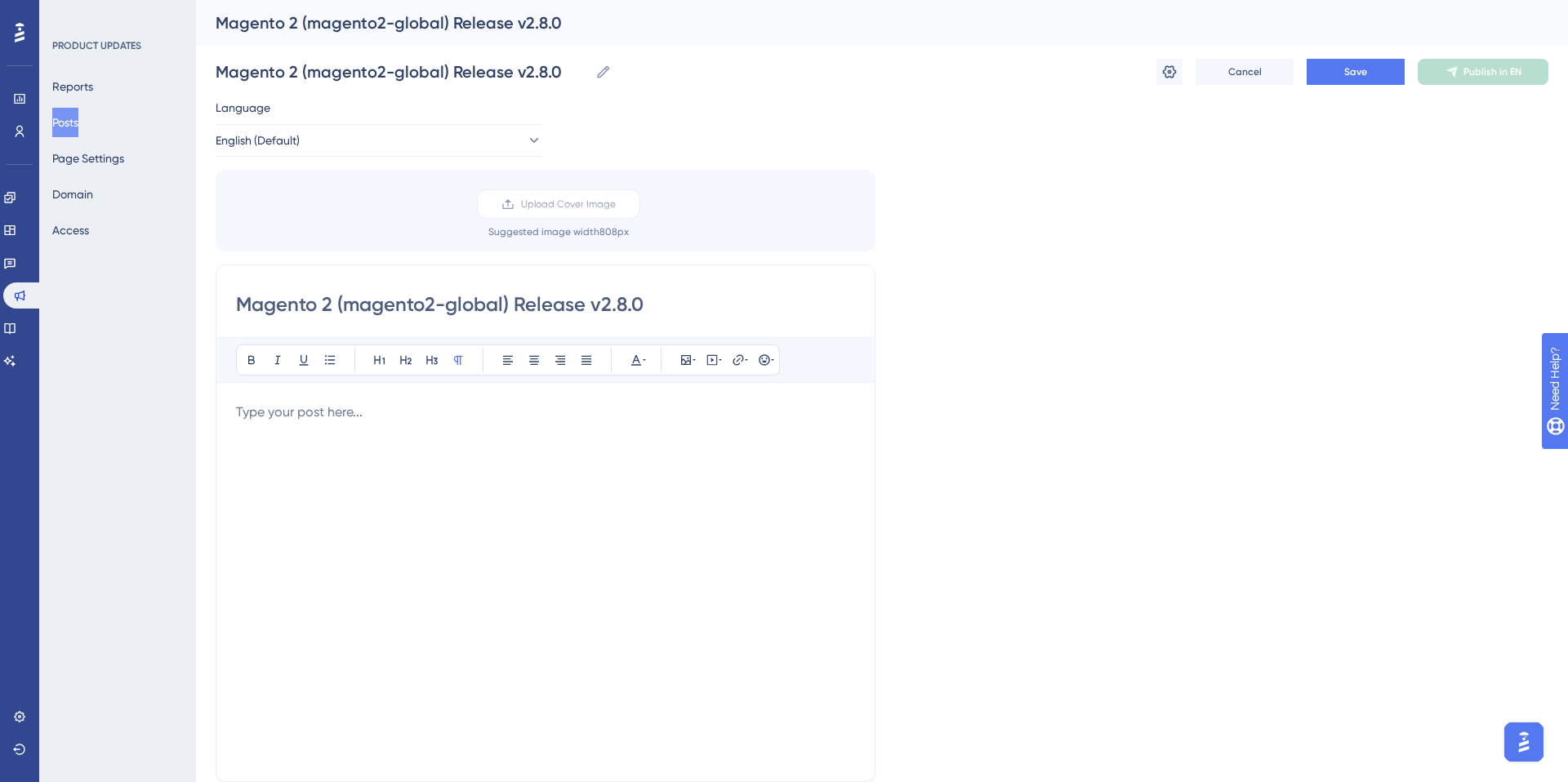
type input "Magento 2 (magento2-global) Release v2.8.0"
click at [258, 417] on p at bounding box center [545, 412] width 619 height 20
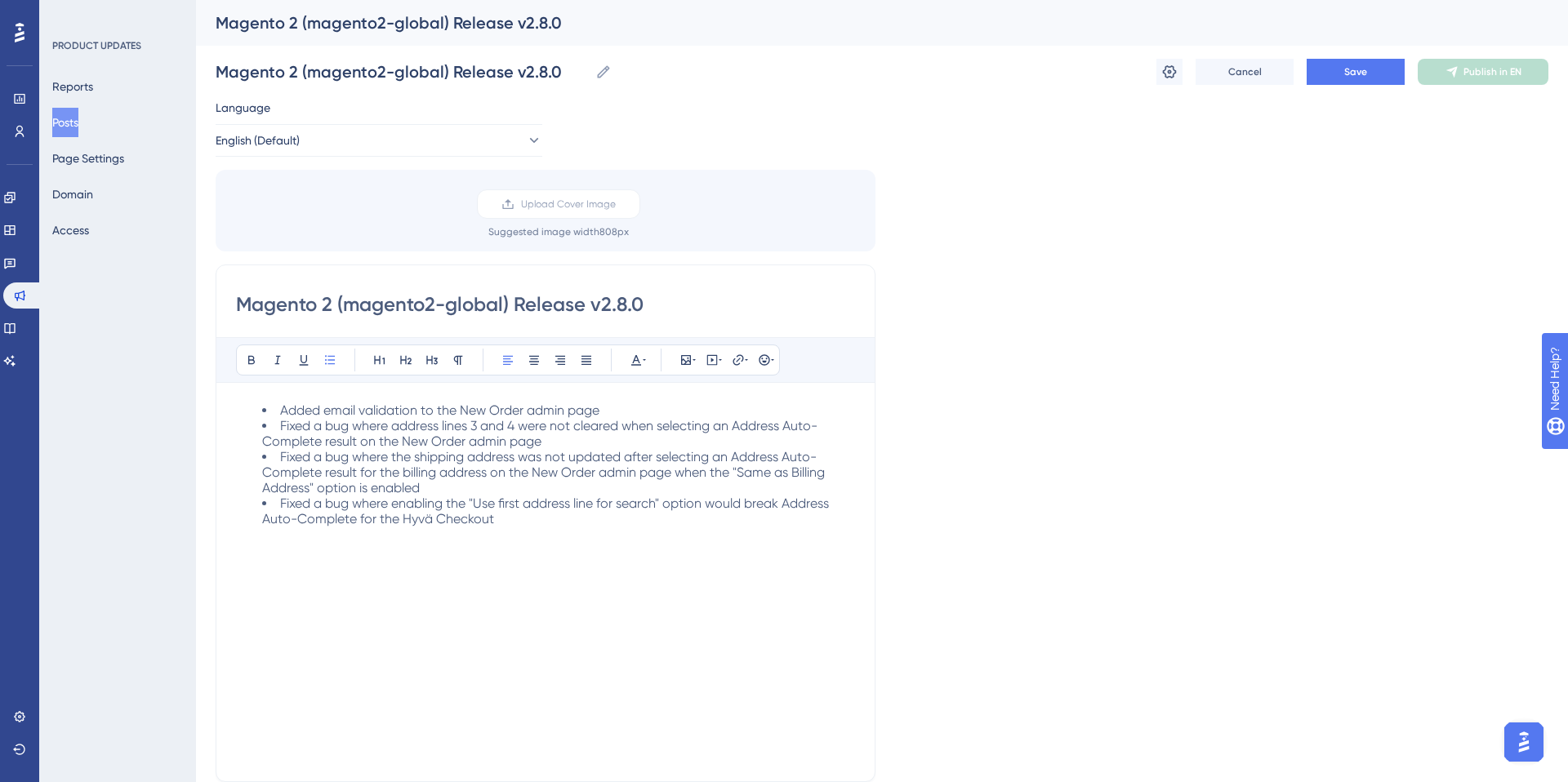
drag, startPoint x: 280, startPoint y: 410, endPoint x: 224, endPoint y: 404, distance: 56.3
click at [224, 406] on div "Magento 2 (magento2-global) Release v2.8.0 Bold Italic Underline Bullet Point H…" at bounding box center [545, 523] width 660 height 518
click at [771, 358] on icon at bounding box center [772, 360] width 4 height 13
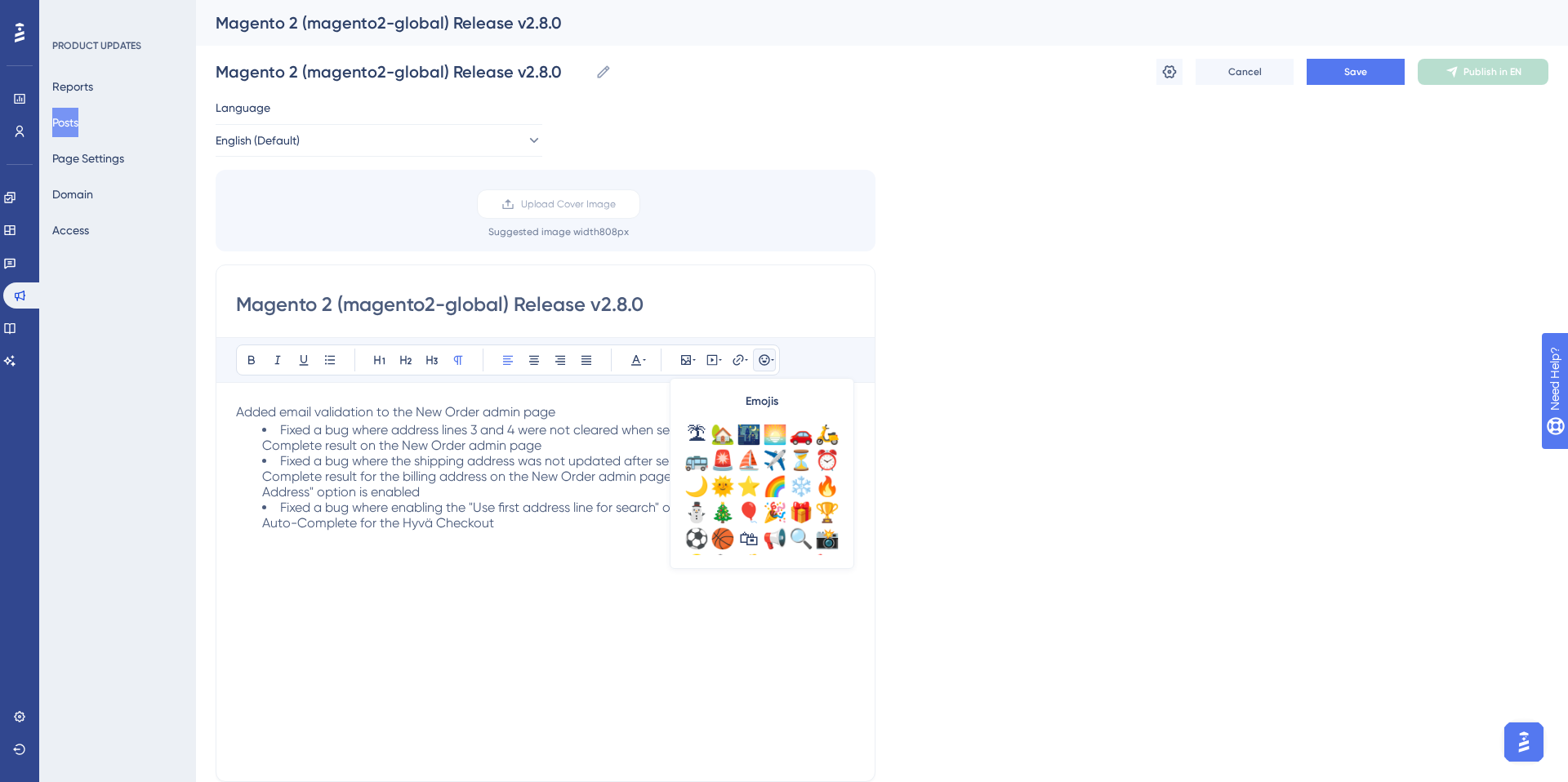
scroll to position [426, 0]
click at [804, 505] on div "🎁" at bounding box center [801, 507] width 26 height 26
drag, startPoint x: 282, startPoint y: 431, endPoint x: 206, endPoint y: 426, distance: 76.2
click at [206, 426] on div "Performance Users Engagement Widgets Feedback Product Updates Knowledge Base AI…" at bounding box center [881, 604] width 1372 height 1209
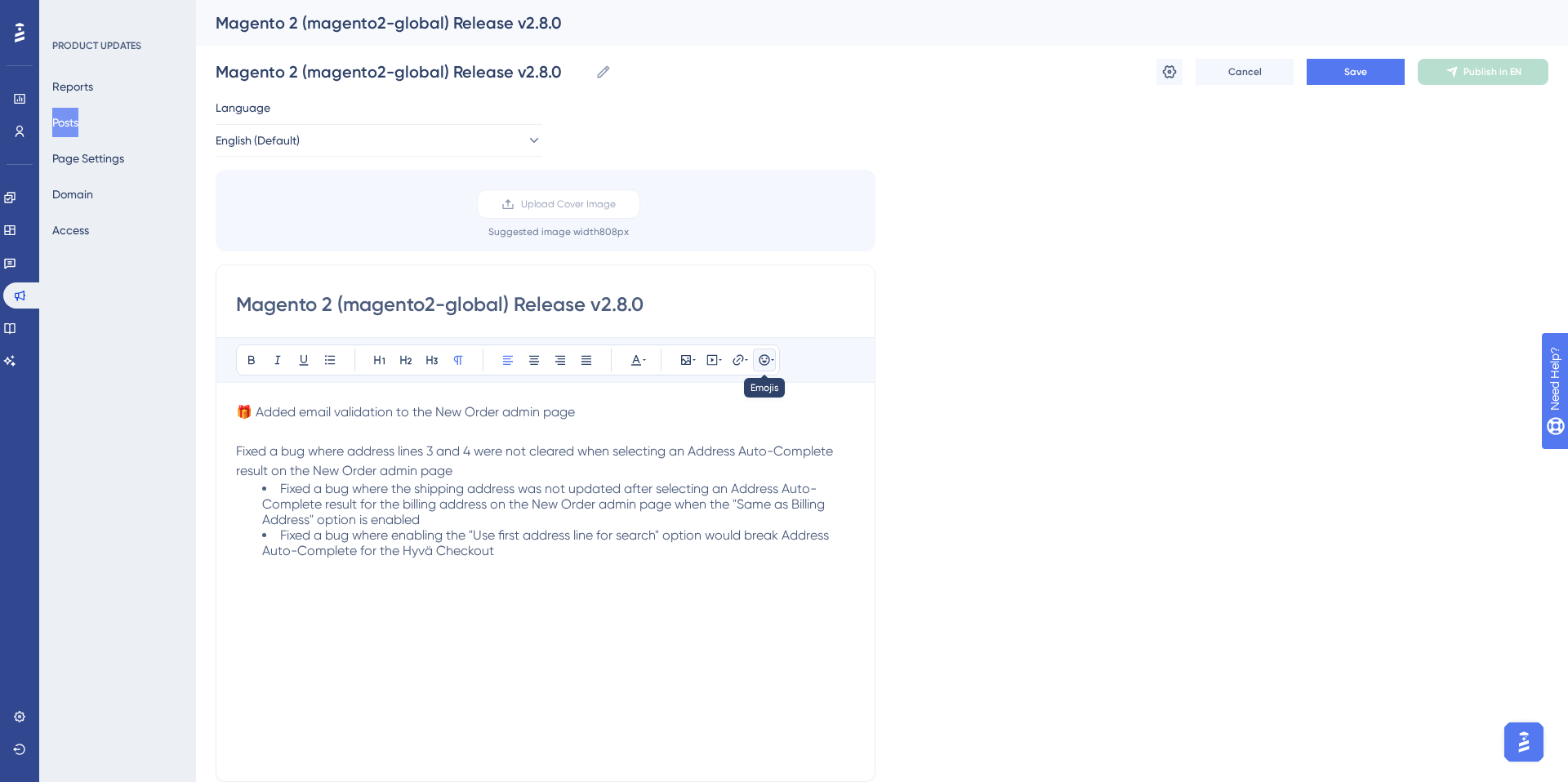
click at [771, 359] on icon at bounding box center [772, 360] width 4 height 13
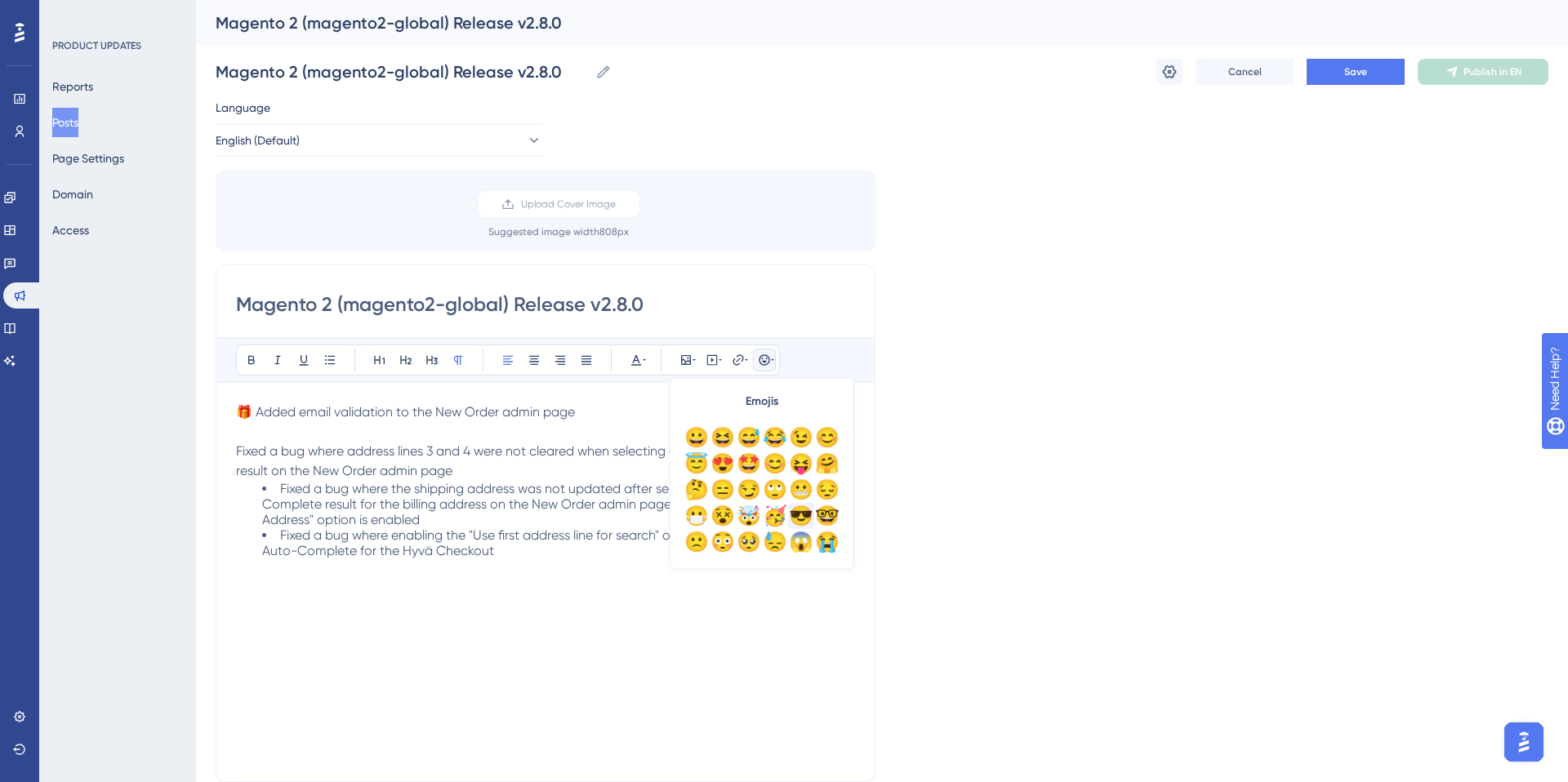
click at [798, 511] on div "😎" at bounding box center [801, 515] width 26 height 26
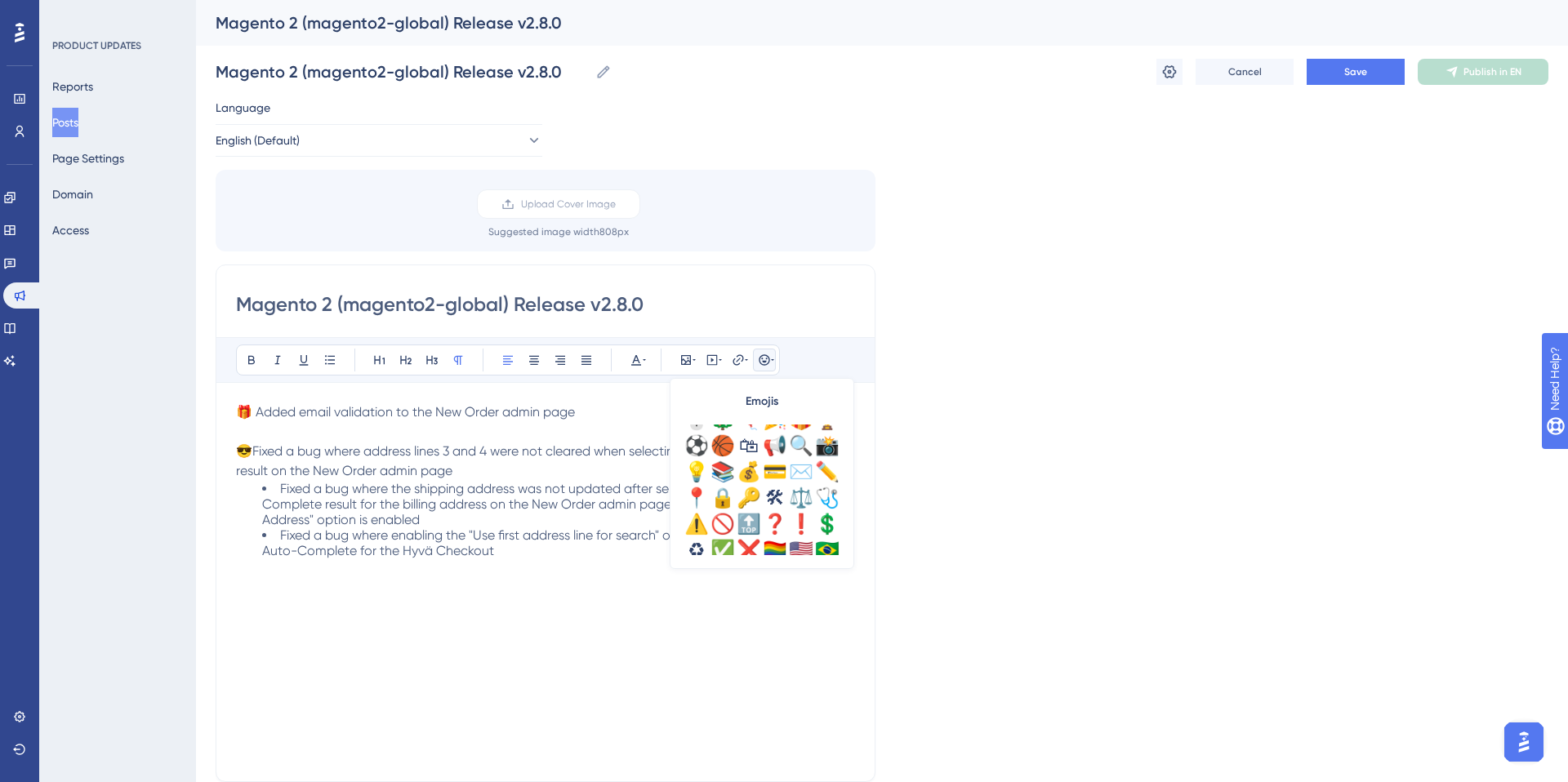
scroll to position [517, 0]
click at [782, 492] on div "🛠" at bounding box center [774, 495] width 26 height 26
click at [252, 449] on span "😎🛠 Fixed a bug where address lines 3 and 4 were not cleared when selecting an A…" at bounding box center [521, 461] width 570 height 35
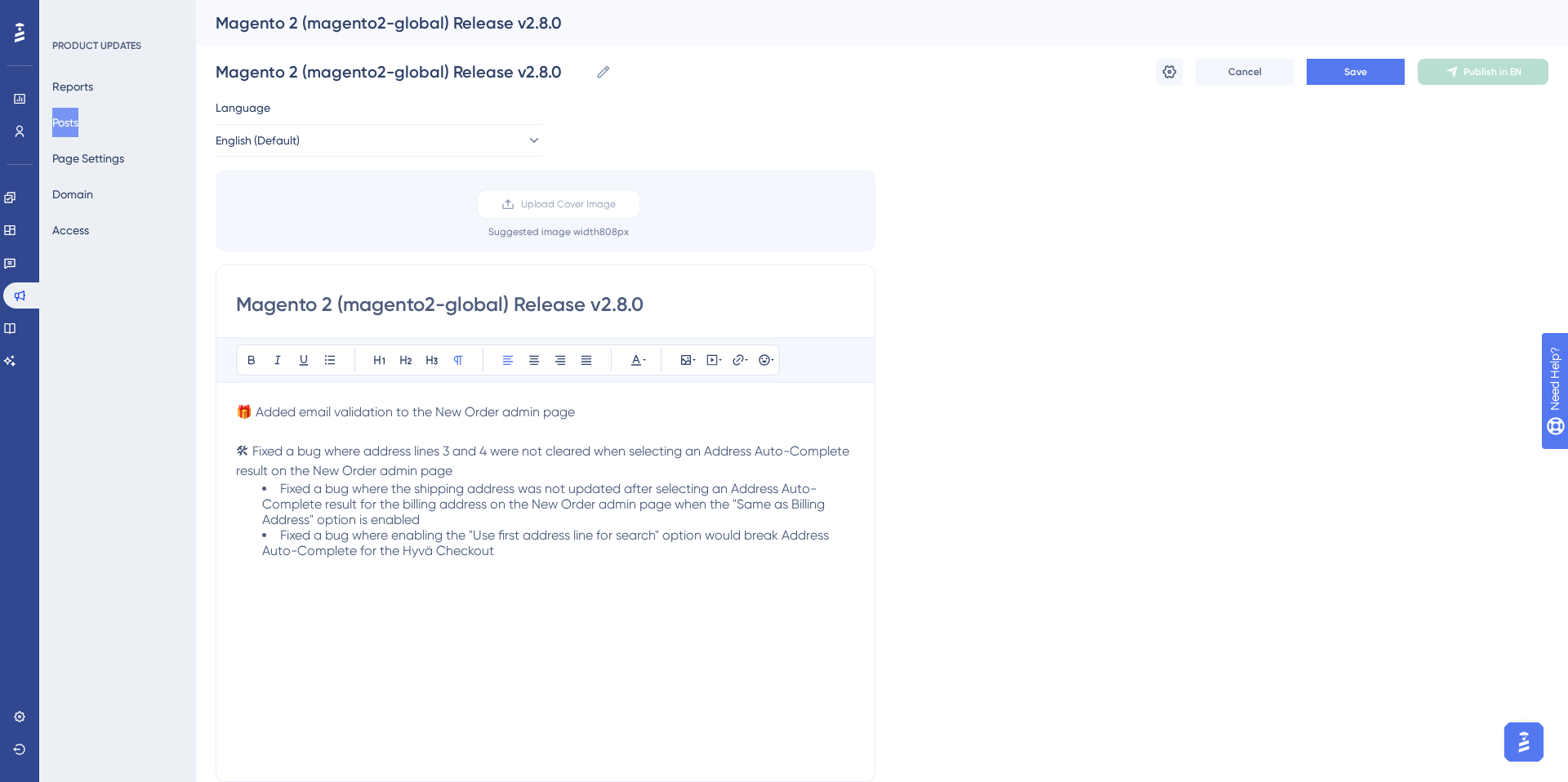
click at [256, 412] on span "🎁 Added email validation to the New Order admin page" at bounding box center [405, 412] width 339 height 15
click at [475, 411] on span "🎁 New Feature! Email validation to the New Order admin page" at bounding box center [424, 412] width 377 height 15
click at [540, 412] on span "🎁 New Feature! Email validation to the 'New Order admin page" at bounding box center [425, 412] width 379 height 15
drag, startPoint x: 474, startPoint y: 411, endPoint x: 541, endPoint y: 412, distance: 67.0
click at [541, 412] on span "🎁 New Feature! Email validation to the 'New Order' admin page" at bounding box center [426, 412] width 381 height 15
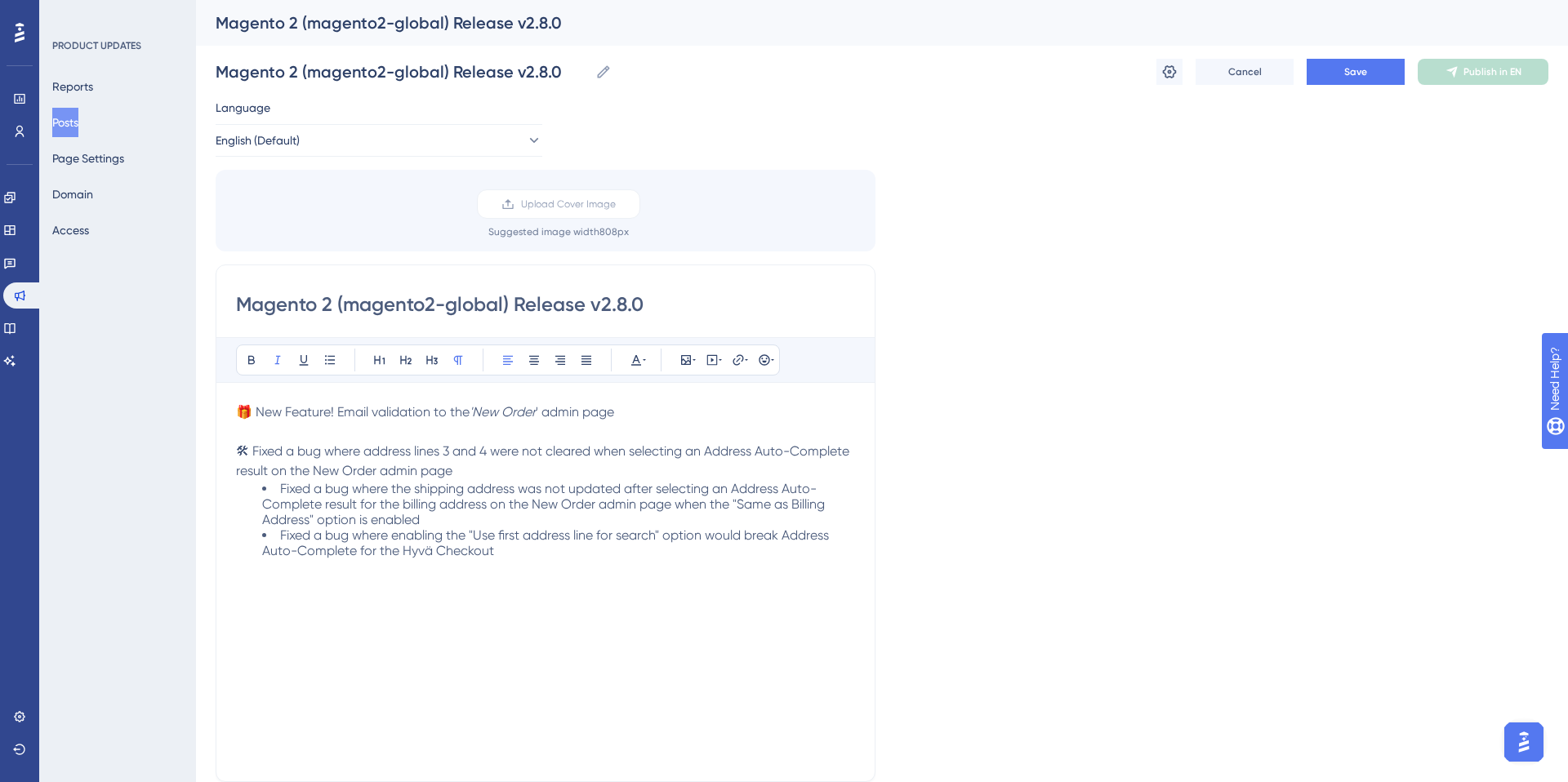
click at [517, 463] on p "🛠 Fixed a bug where address lines 3 and 4 were not cleared when selecting an Ad…" at bounding box center [545, 462] width 619 height 39
drag, startPoint x: 291, startPoint y: 453, endPoint x: 301, endPoint y: 453, distance: 10.0
click at [301, 453] on span "🛠 Fixed a bug where address lines 3 and 4 were not cleared when selecting an Ad…" at bounding box center [544, 461] width 616 height 35
drag, startPoint x: 320, startPoint y: 453, endPoint x: 541, endPoint y: 452, distance: 221.0
click at [541, 452] on span "🛠 Fixed bug where address lines 3 and 4 were not cleared when selecting an Addr…" at bounding box center [538, 461] width 605 height 35
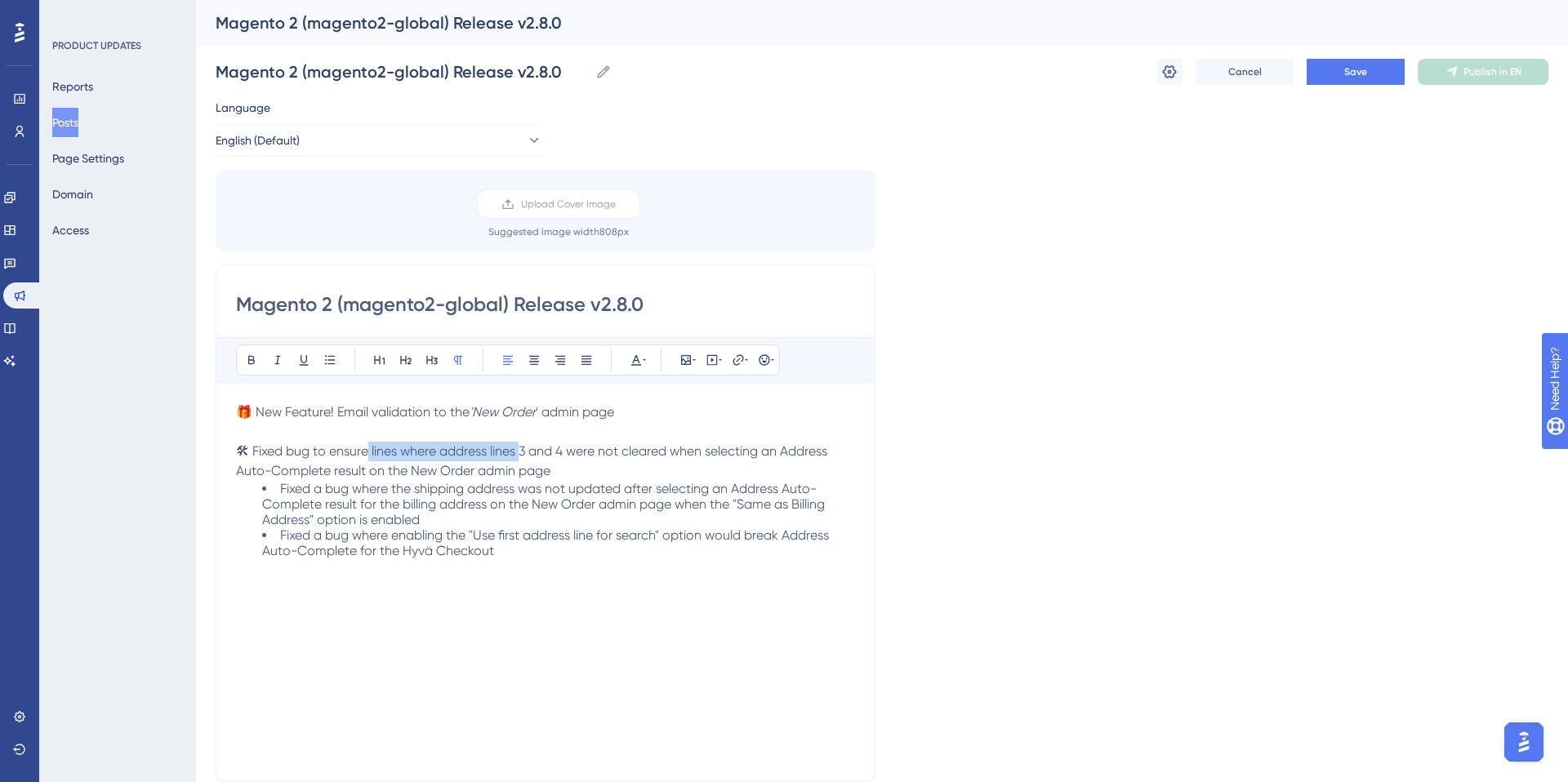
drag, startPoint x: 526, startPoint y: 453, endPoint x: 372, endPoint y: 449, distance: 154.1
click at [372, 449] on span "🛠 Fixed bug to ensure lines where address lines 3 and 4 were not cleared when s…" at bounding box center [533, 461] width 595 height 35
click at [514, 453] on span "🛠 Fixed bug to ensure address lines 3 and 4 were not cleared when selecting an …" at bounding box center [516, 461] width 562 height 35
click at [313, 471] on span "🛠 Fixed bug to ensure address lines 3 and 4 are cleared when selecting an Addre…" at bounding box center [531, 461] width 592 height 35
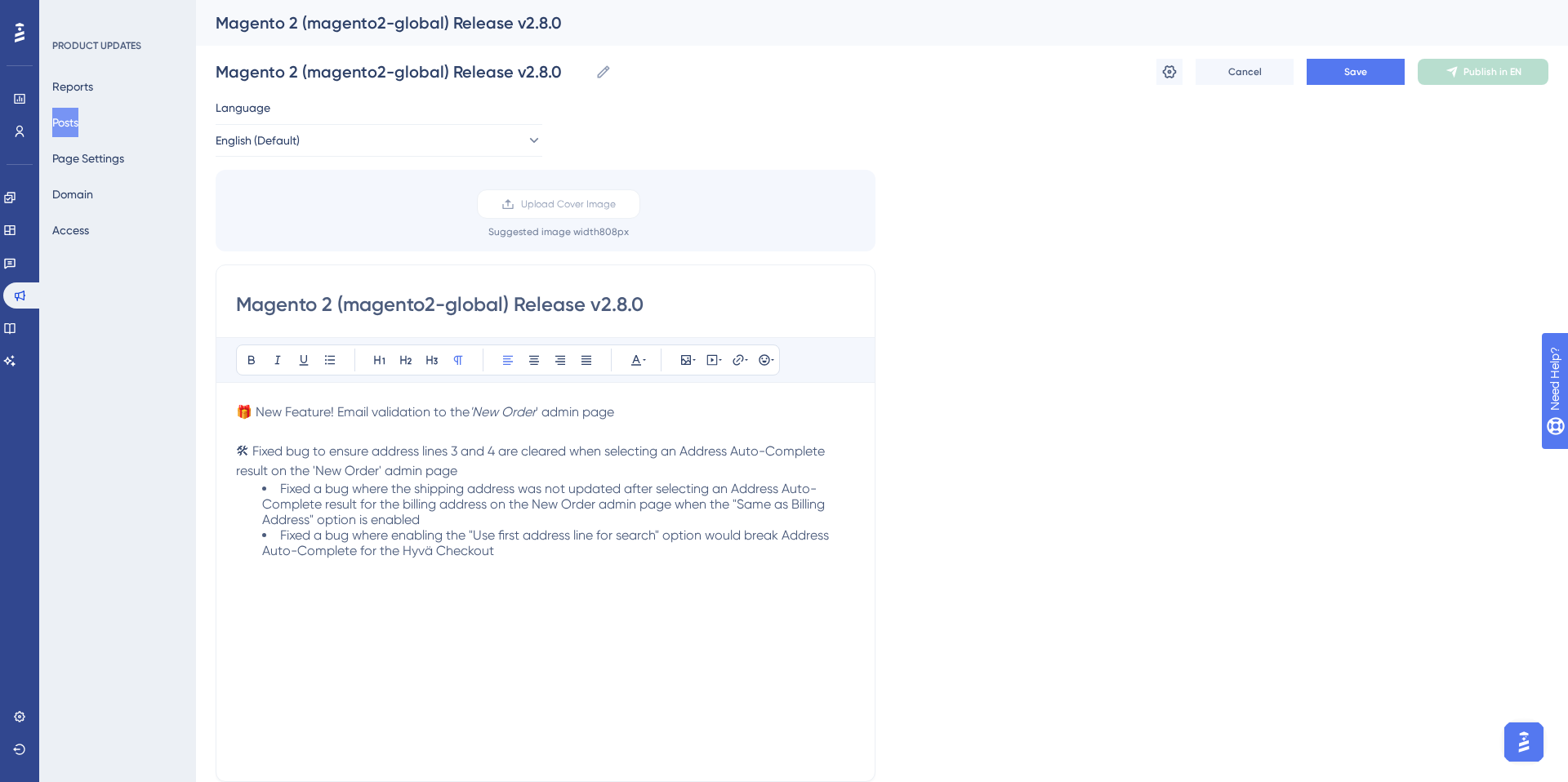
click at [313, 471] on span "🛠 Fixed bug to ensure address lines 3 and 4 are cleared when selecting an Addre…" at bounding box center [531, 461] width 592 height 35
drag, startPoint x: 311, startPoint y: 470, endPoint x: 379, endPoint y: 468, distance: 68.0
click at [379, 468] on span "🛠 Fixed bug to ensure address lines 3 and 4 are cleared when selecting an Addre…" at bounding box center [531, 461] width 592 height 35
drag, startPoint x: 256, startPoint y: 451, endPoint x: 207, endPoint y: 451, distance: 49.0
click at [207, 451] on div "Performance Users Engagement Widgets Feedback Product Updates Knowledge Base AI…" at bounding box center [881, 604] width 1372 height 1209
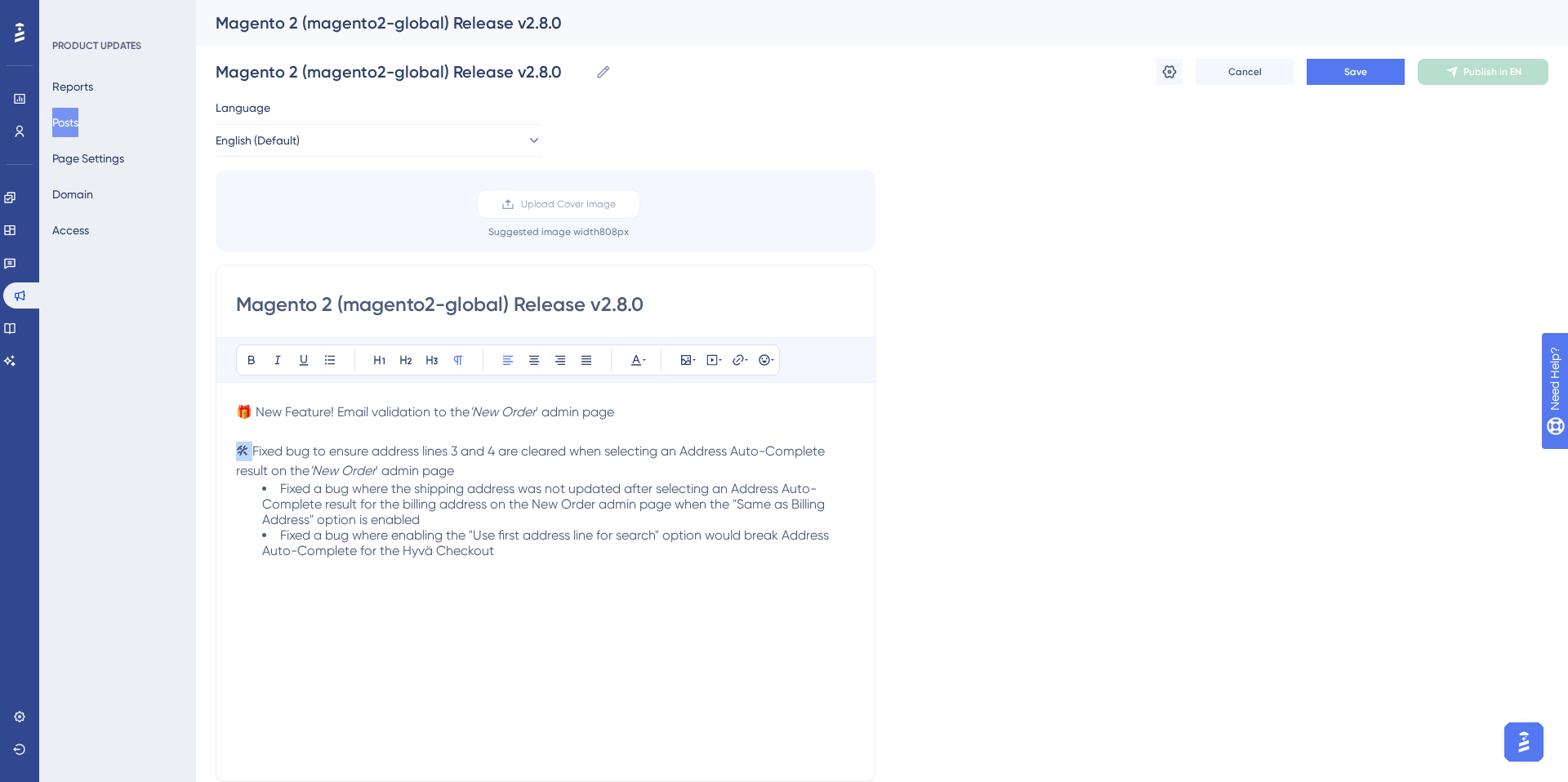
copy span "🛠 F"
drag, startPoint x: 282, startPoint y: 491, endPoint x: 183, endPoint y: 488, distance: 99.0
click at [196, 488] on div "Performance Users Engagement Widgets Feedback Product Updates Knowledge Base AI…" at bounding box center [881, 604] width 1372 height 1209
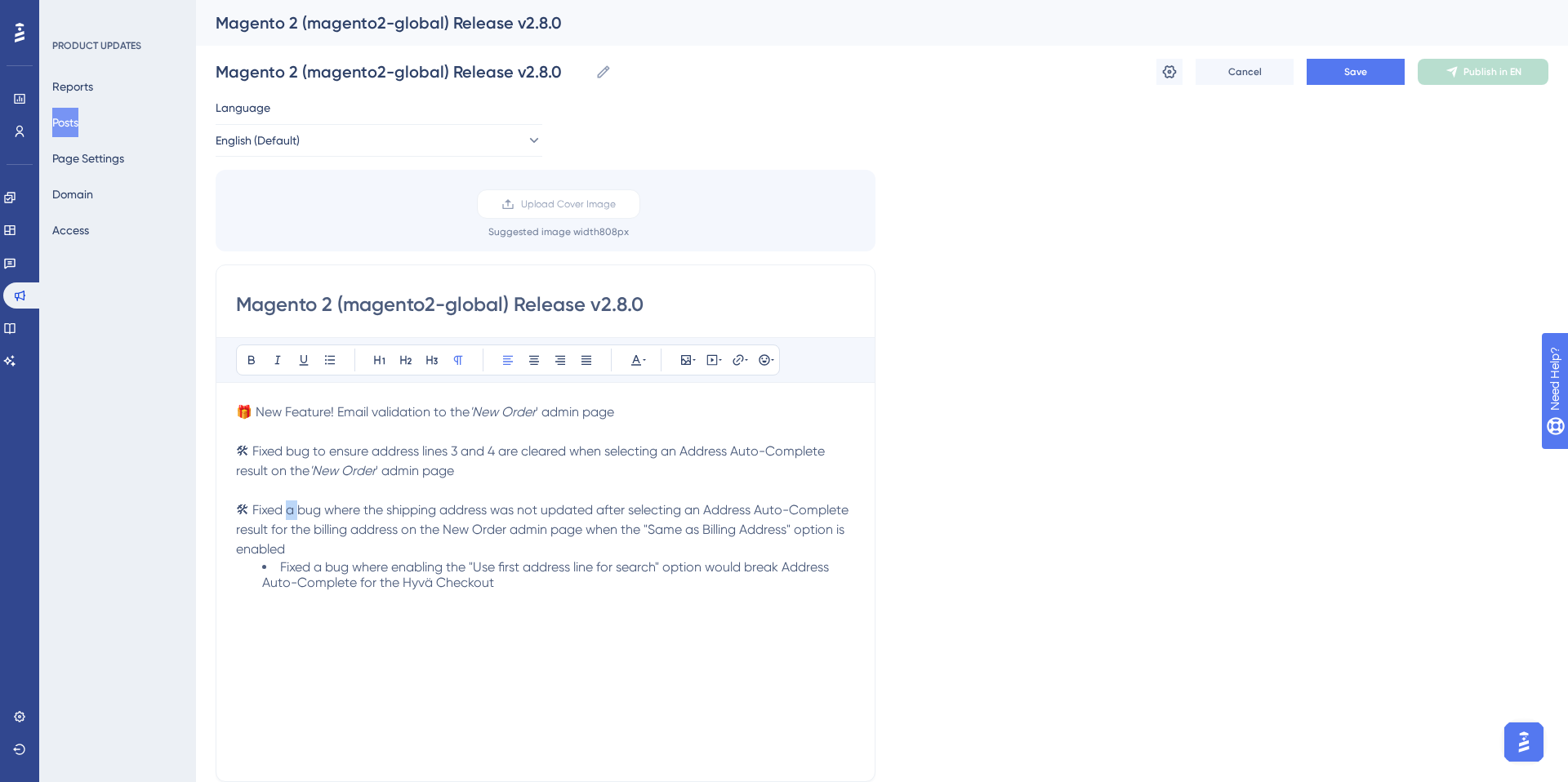
drag, startPoint x: 290, startPoint y: 510, endPoint x: 301, endPoint y: 510, distance: 11.0
click at [301, 510] on span "🛠 Fixed a bug where the shipping address was not updated after selecting an Add…" at bounding box center [544, 528] width 616 height 54
click at [507, 530] on span "🛠 Fixed a bug where the shipping address was not updated after selecting an Add…" at bounding box center [544, 528] width 616 height 54
click at [283, 567] on span "Fixed a bug where enabling the "Use first address line for search" option would…" at bounding box center [547, 574] width 570 height 31
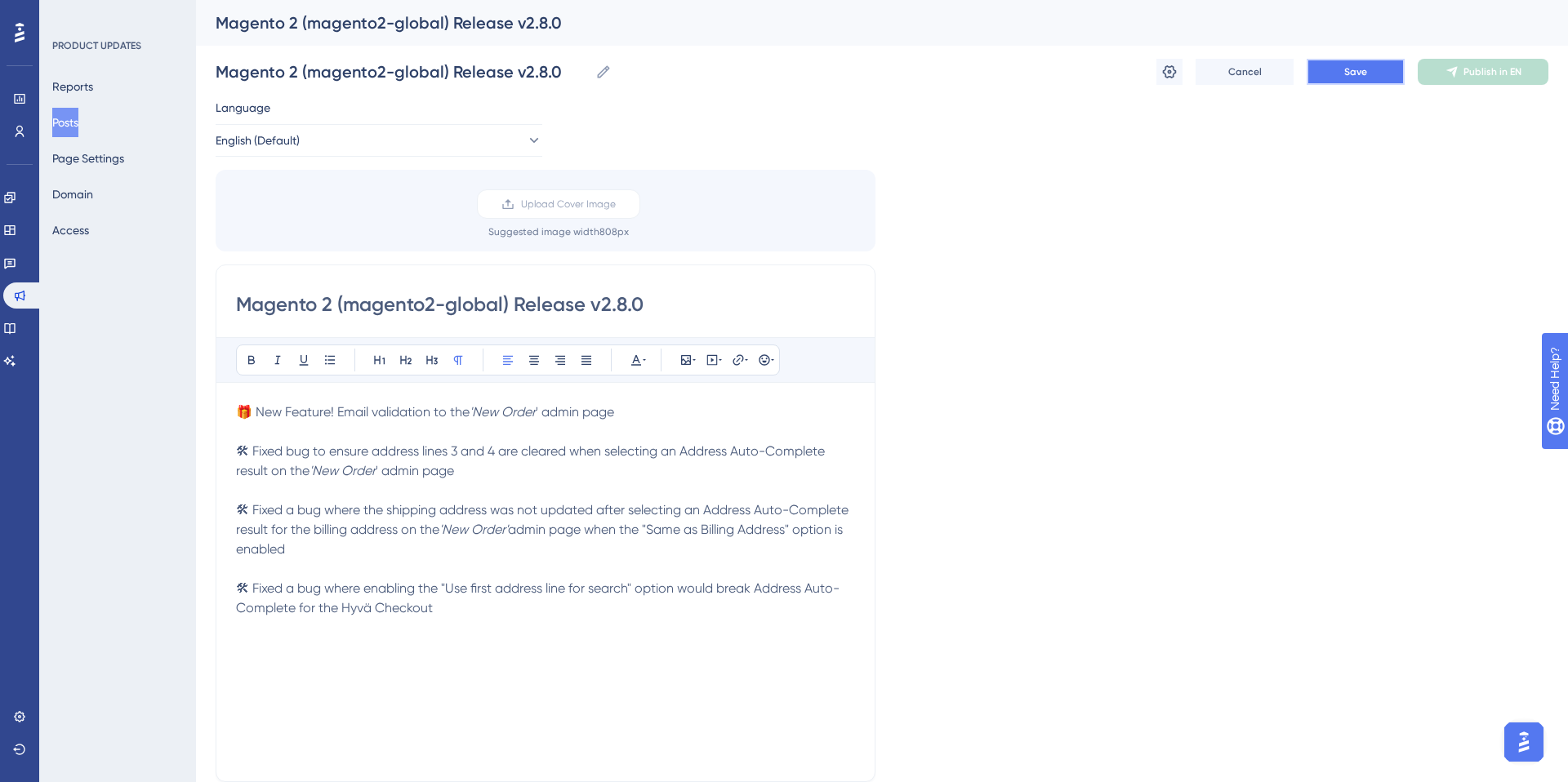
click at [1354, 71] on span "Save" at bounding box center [1355, 71] width 23 height 13
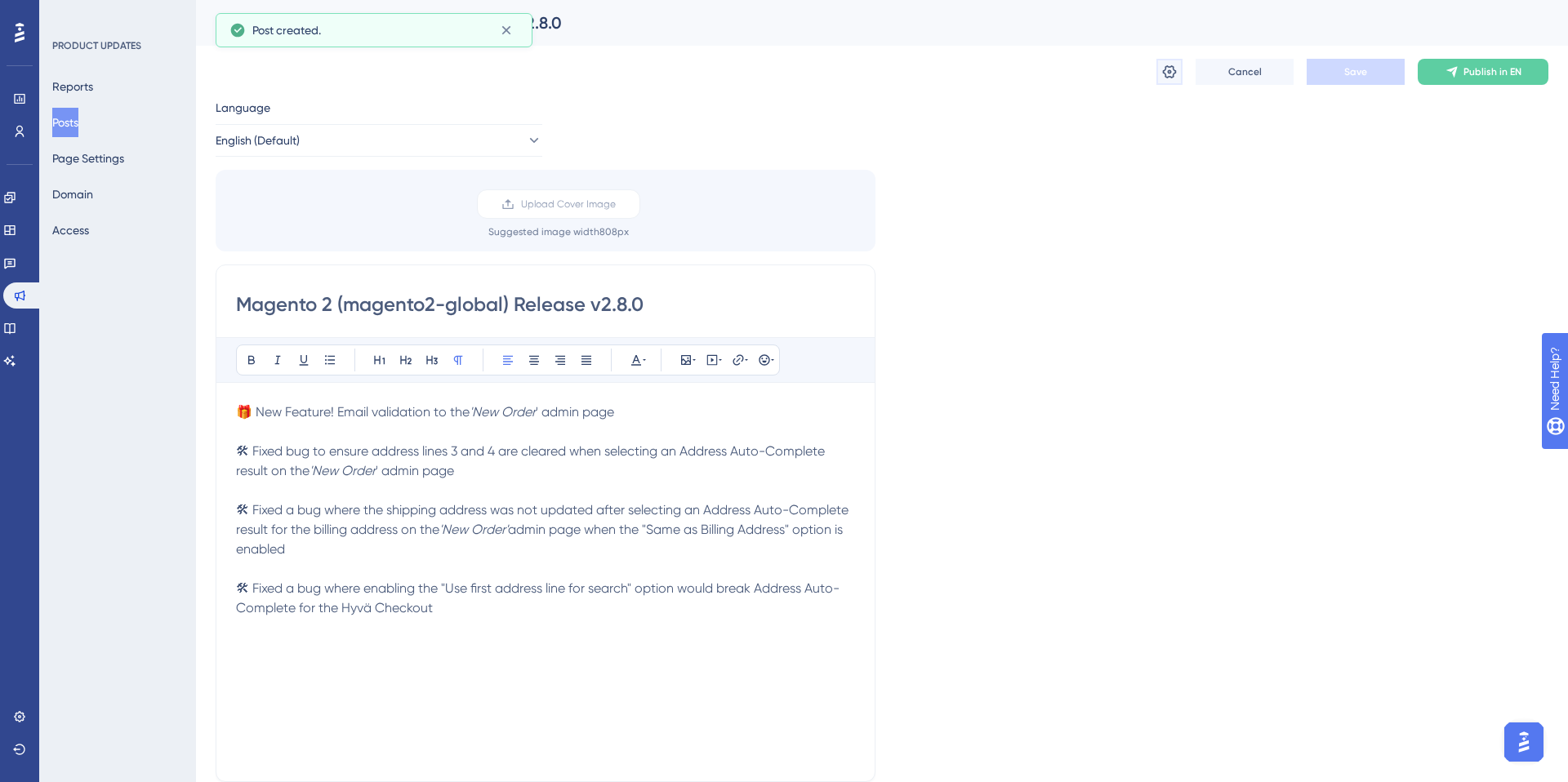
click at [1170, 71] on icon at bounding box center [1170, 71] width 14 height 13
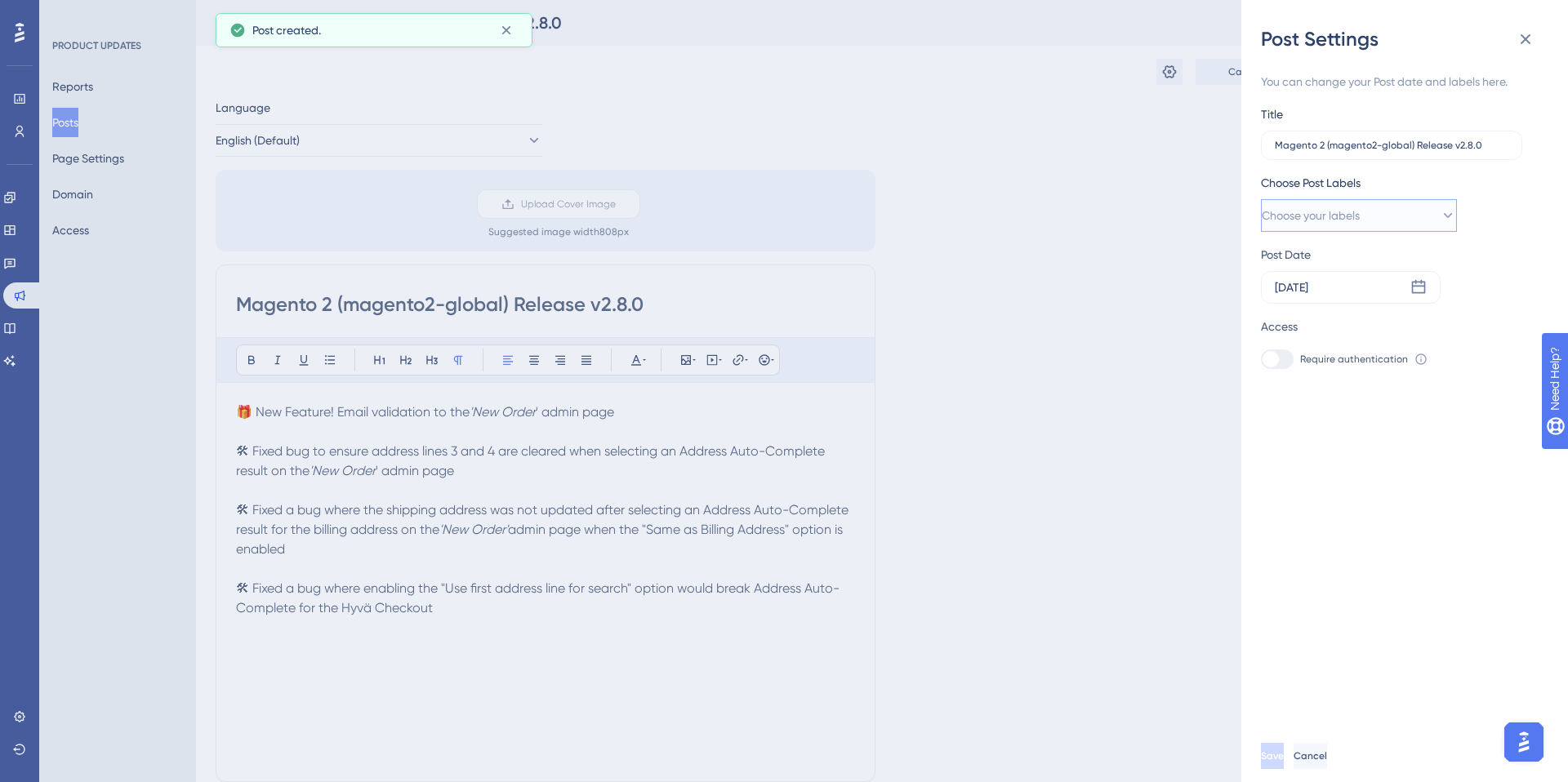
click at [1376, 215] on button "Choose your labels" at bounding box center [1358, 215] width 196 height 33
click at [1284, 384] on div at bounding box center [1280, 380] width 13 height 13
checkbox input "true"
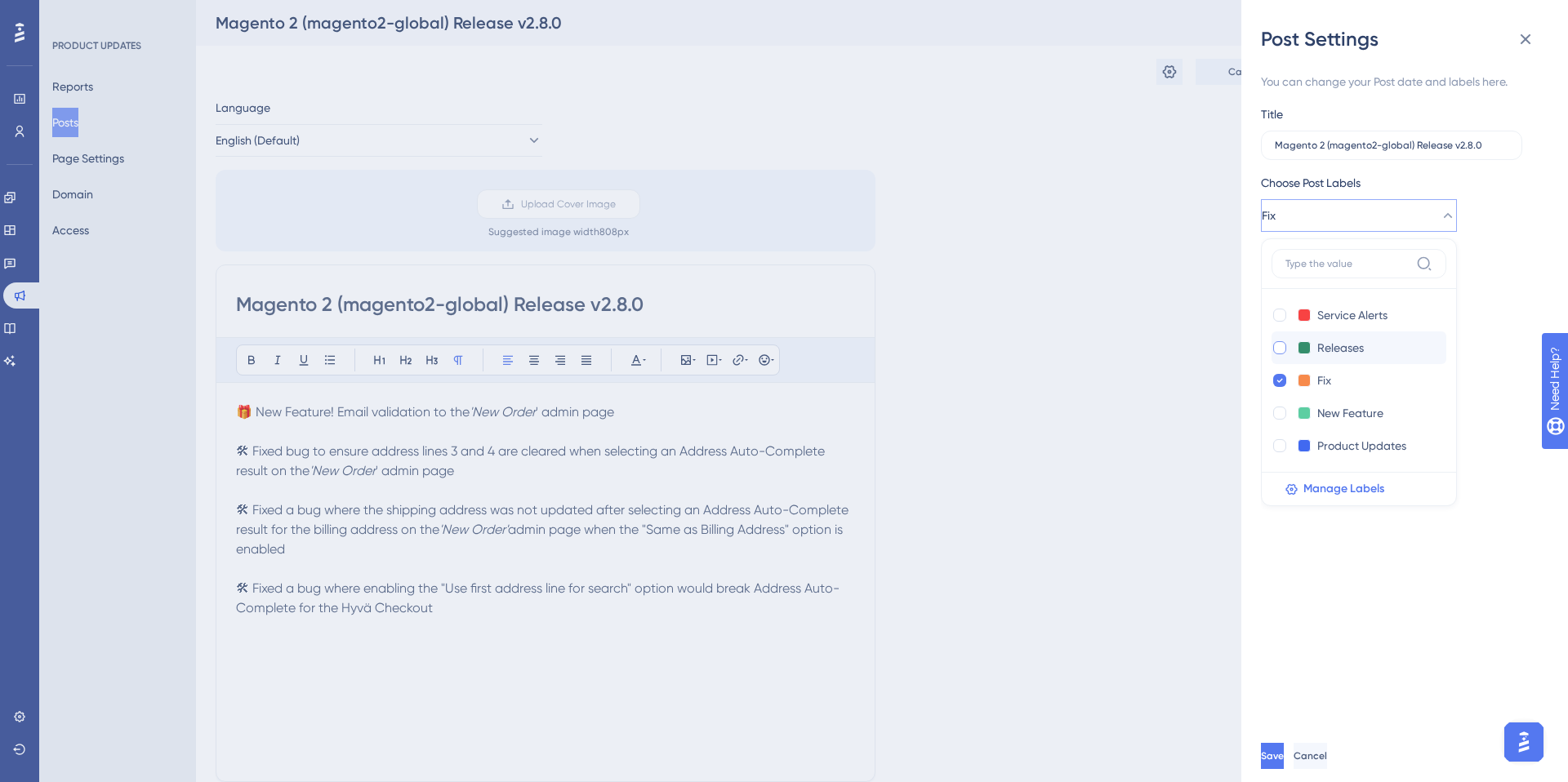
click at [1280, 345] on div at bounding box center [1280, 347] width 13 height 13
checkbox input "true"
click at [1279, 414] on div at bounding box center [1280, 412] width 13 height 13
checkbox input "true"
click at [1432, 592] on div "You can change your Post date and labels here. Title Magento 2 (magento2-global…" at bounding box center [1411, 391] width 301 height 678
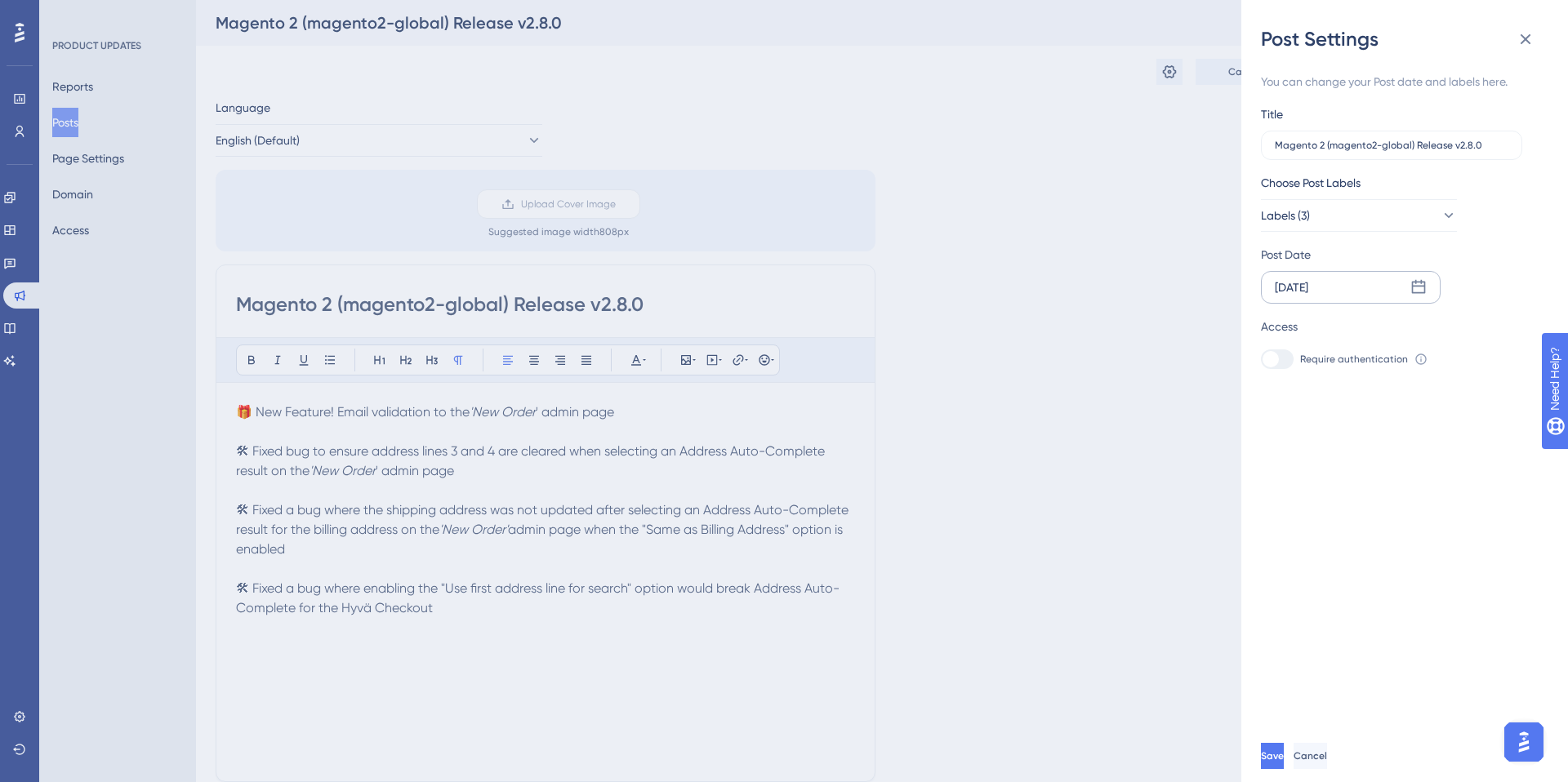
click at [1359, 290] on div "[DATE]" at bounding box center [1350, 287] width 179 height 33
click at [1282, 331] on icon at bounding box center [1278, 335] width 12 height 14
click at [1359, 554] on button "30" at bounding box center [1362, 553] width 28 height 28
click at [1285, 758] on span "Save" at bounding box center [1274, 756] width 23 height 13
click at [1525, 41] on icon at bounding box center [1526, 39] width 11 height 11
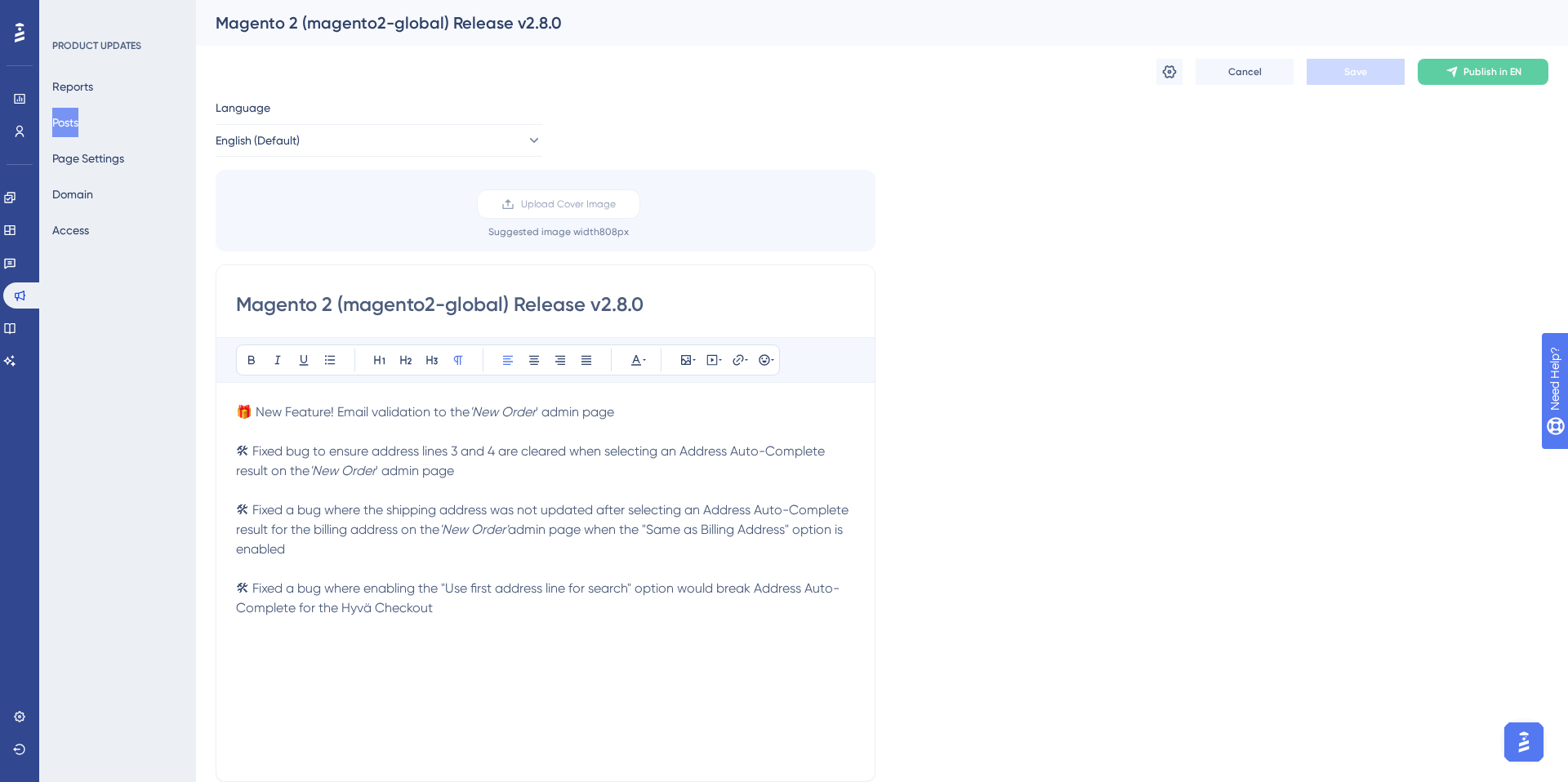
click at [78, 119] on button "Posts" at bounding box center [65, 122] width 26 height 29
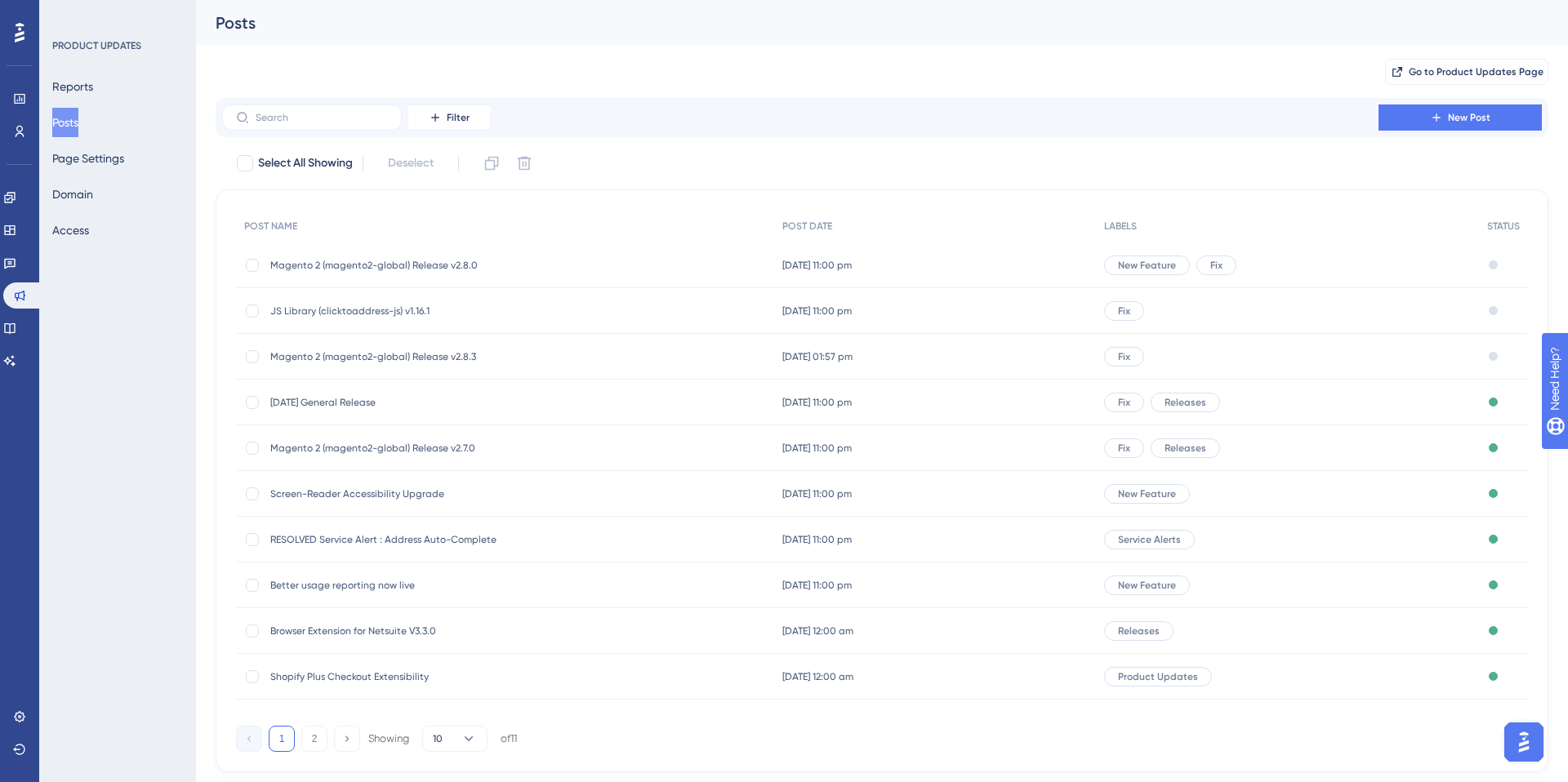
click at [331, 396] on span "[DATE] General Release" at bounding box center [401, 403] width 262 height 13
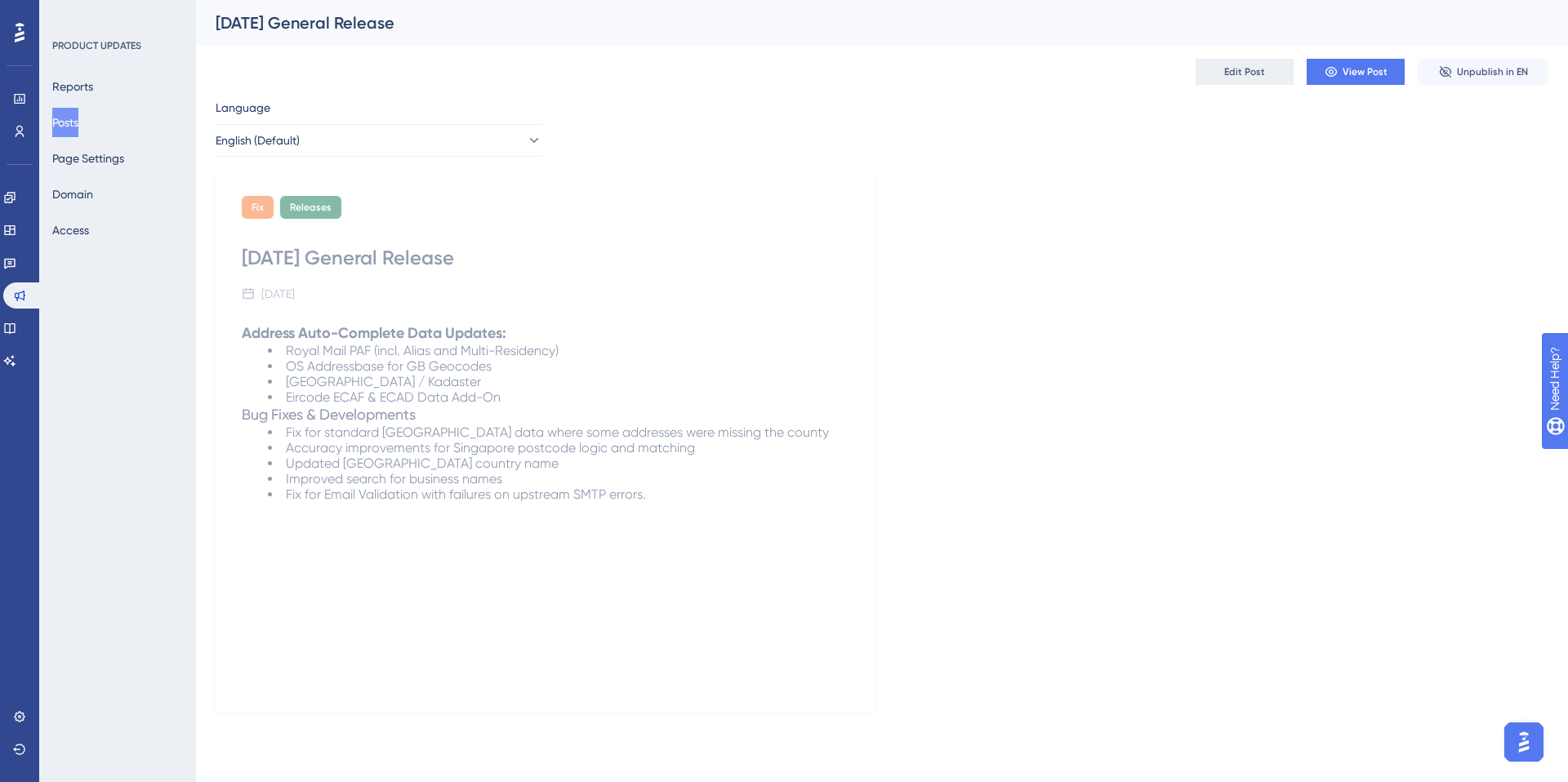
click at [1251, 70] on span "Edit Post" at bounding box center [1245, 71] width 41 height 13
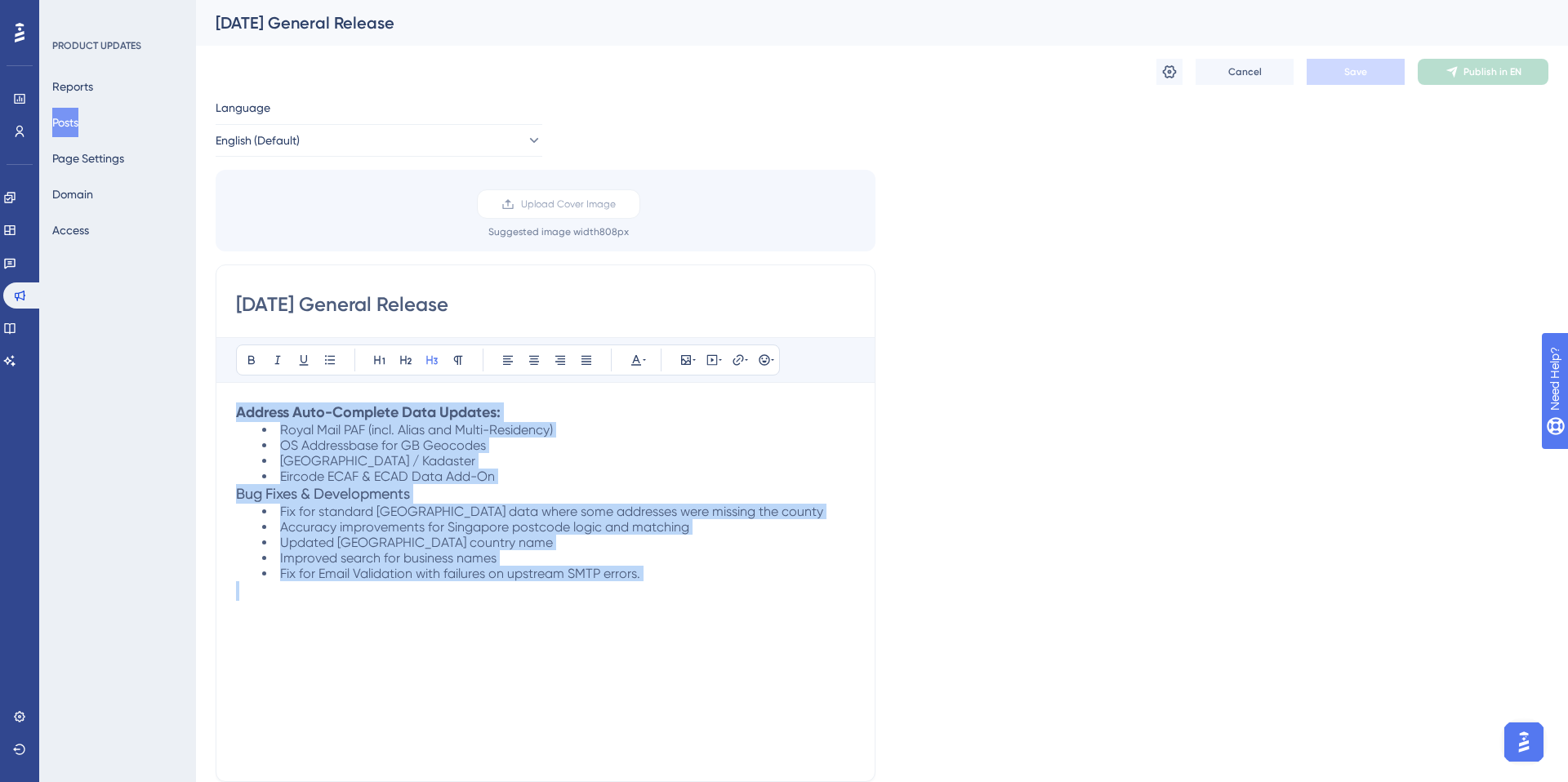
drag, startPoint x: 236, startPoint y: 412, endPoint x: 744, endPoint y: 631, distance: 553.2
click at [737, 637] on div "Address Auto-Complete Data Updates: Royal Mail PAF (incl. Alias and Multi-Resid…" at bounding box center [545, 582] width 619 height 359
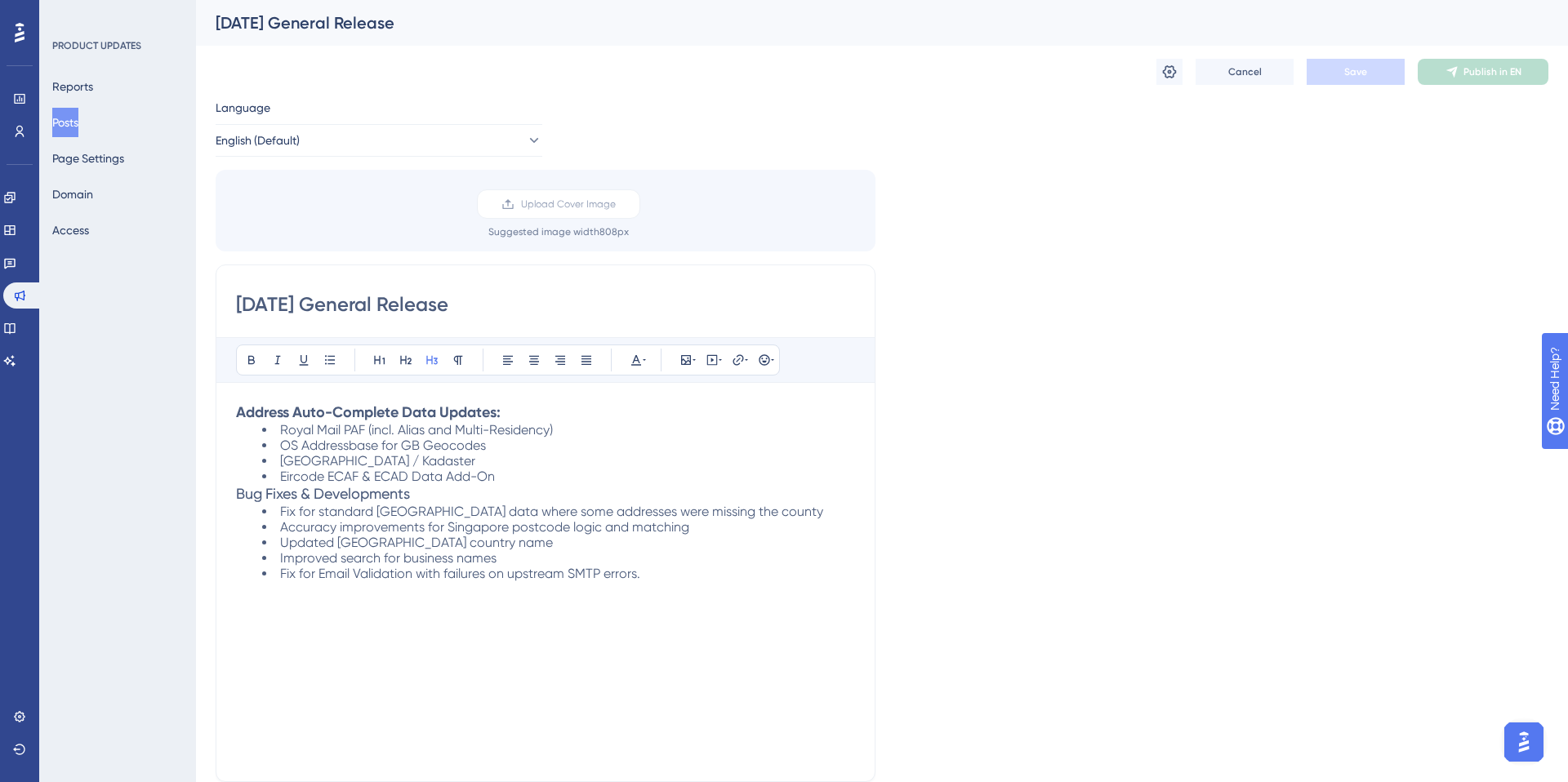
click at [479, 487] on h3 "Bug Fixes & Developments" at bounding box center [545, 494] width 619 height 20
drag, startPoint x: 408, startPoint y: 497, endPoint x: 224, endPoint y: 497, distance: 184.0
click at [224, 497] on div "[DATE] General Release Bold Italic Underline Bullet Point Heading 1 Heading 2 H…" at bounding box center [545, 523] width 660 height 518
click at [305, 419] on strong "Address Auto-Complete Data Updates:" at bounding box center [368, 412] width 264 height 18
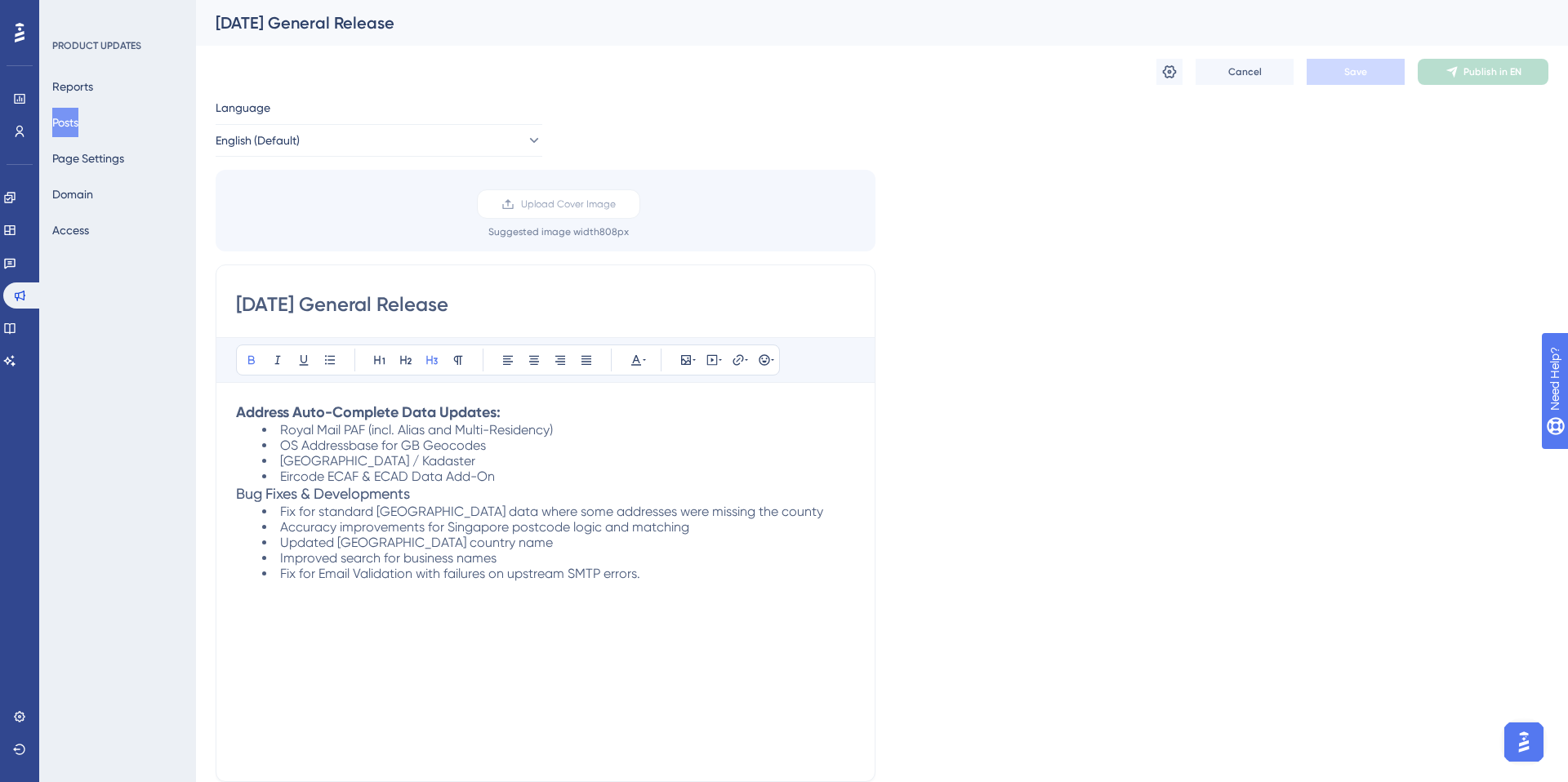
click at [238, 493] on span "Bug Fixes & Developments" at bounding box center [322, 493] width 174 height 17
click at [417, 495] on h3 "Bug Fixes & Developments" at bounding box center [545, 494] width 619 height 20
click at [250, 357] on icon at bounding box center [251, 360] width 13 height 13
click at [234, 409] on div "[DATE] General Release Bold Italic Underline Bullet Point Heading 1 Heading 2 H…" at bounding box center [545, 523] width 660 height 518
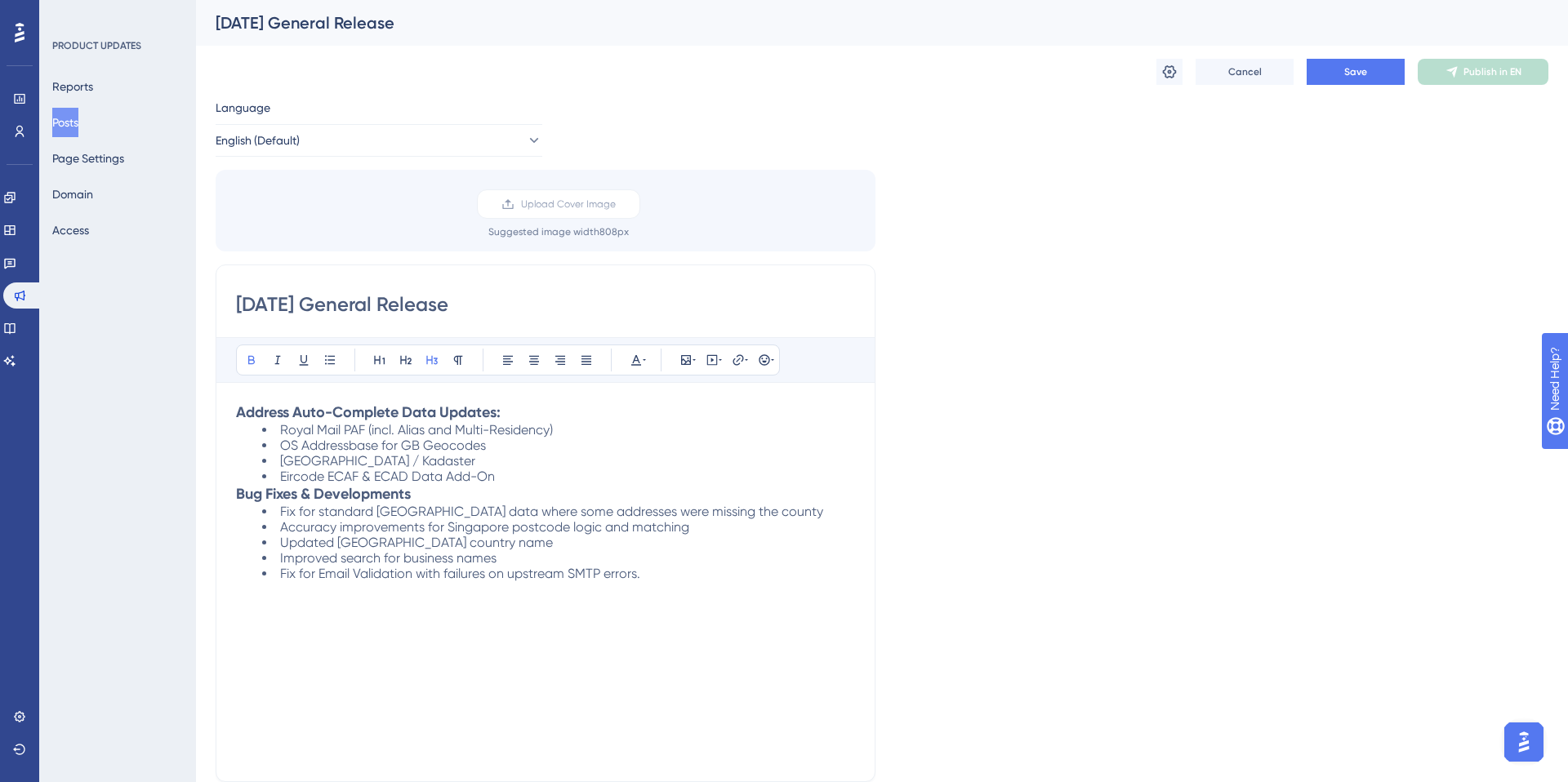
click at [239, 414] on strong "Address Auto-Complete Data Updates:" at bounding box center [368, 412] width 264 height 18
click at [768, 360] on icon at bounding box center [764, 360] width 13 height 13
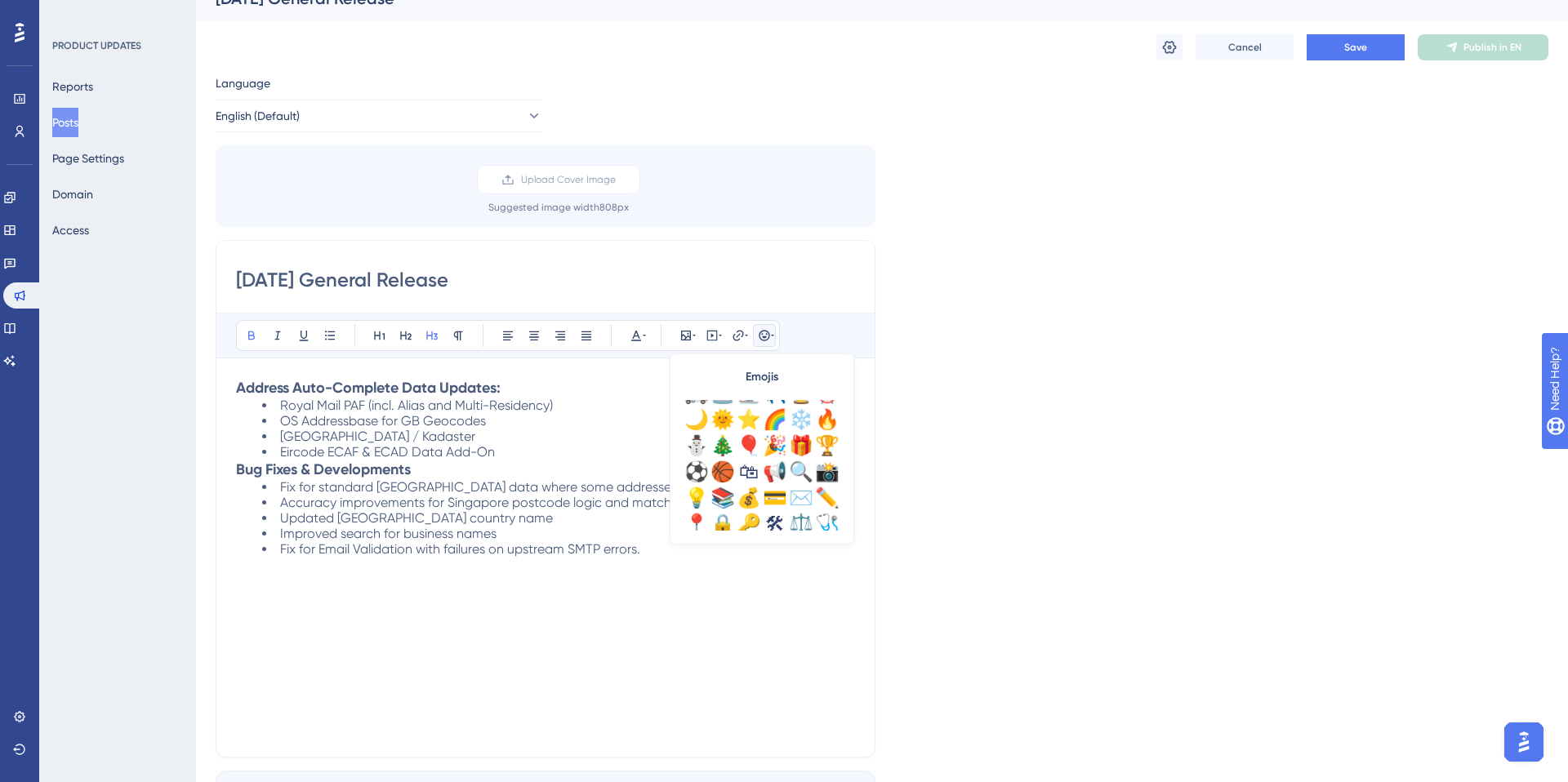
scroll to position [461, 0]
click at [773, 446] on div "🎉" at bounding box center [774, 448] width 26 height 26
click at [236, 466] on strong "Bug Fixes & Developments" at bounding box center [323, 470] width 175 height 18
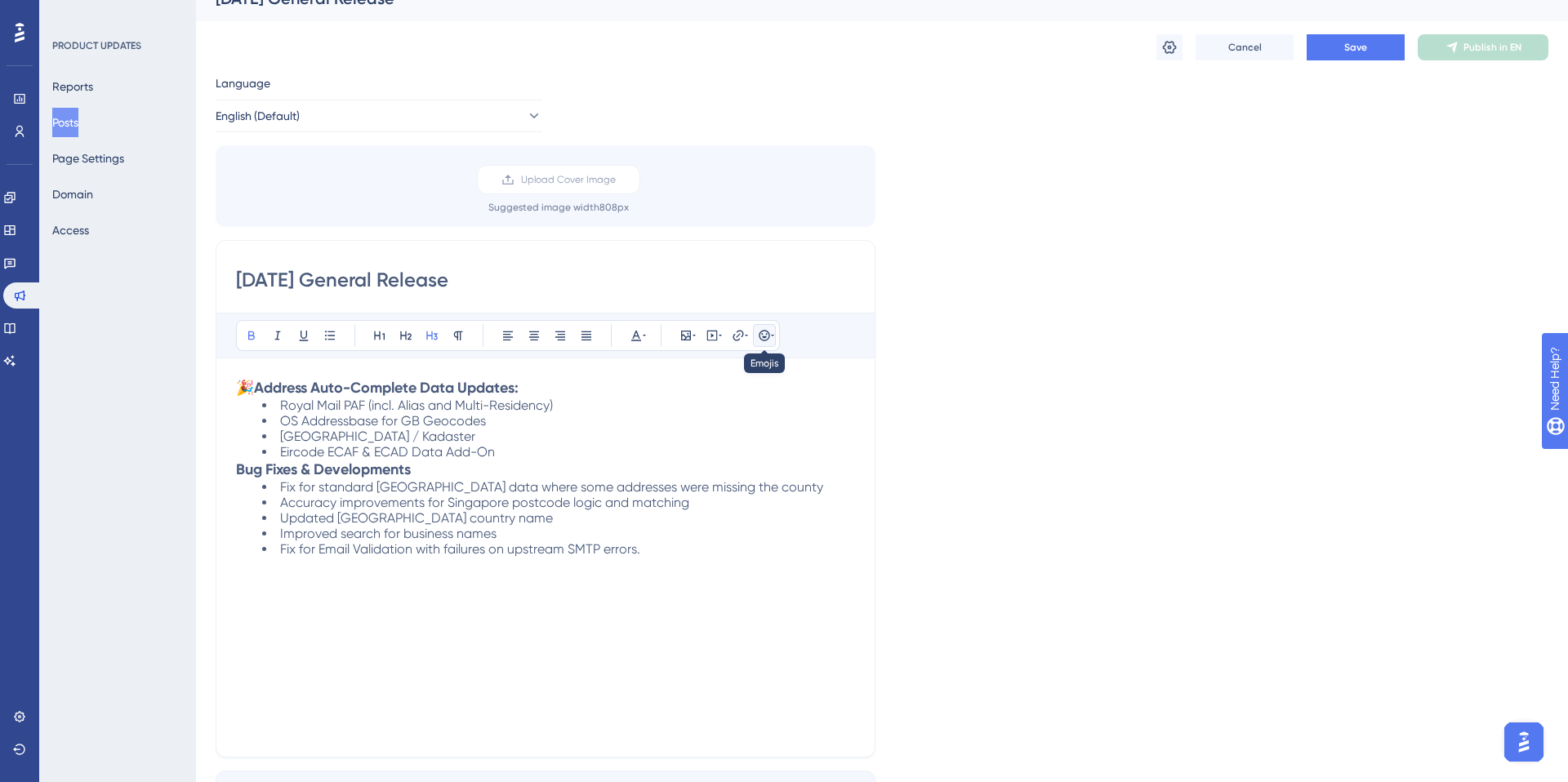
click at [763, 331] on icon at bounding box center [764, 336] width 13 height 13
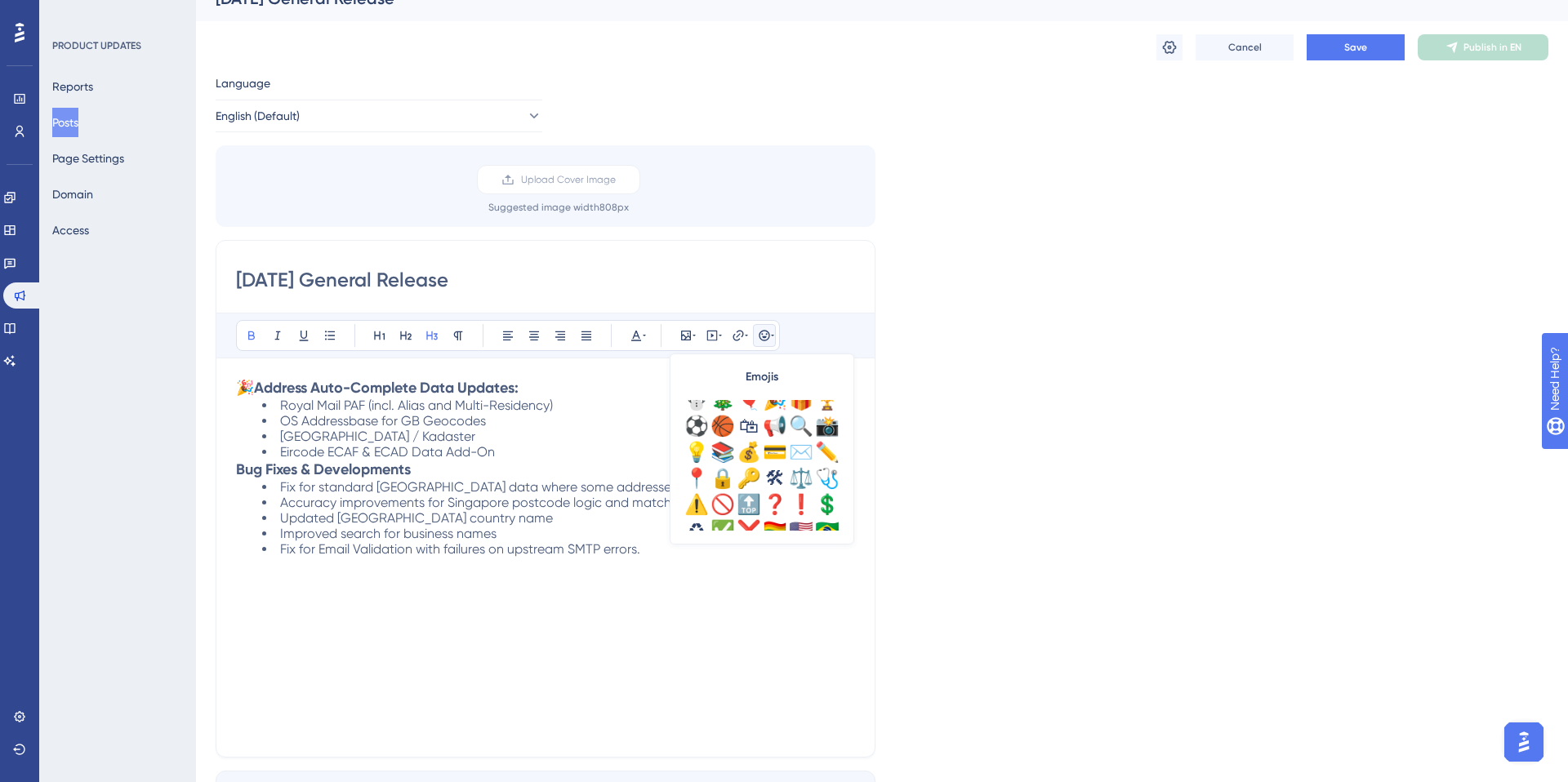
scroll to position [519, 0]
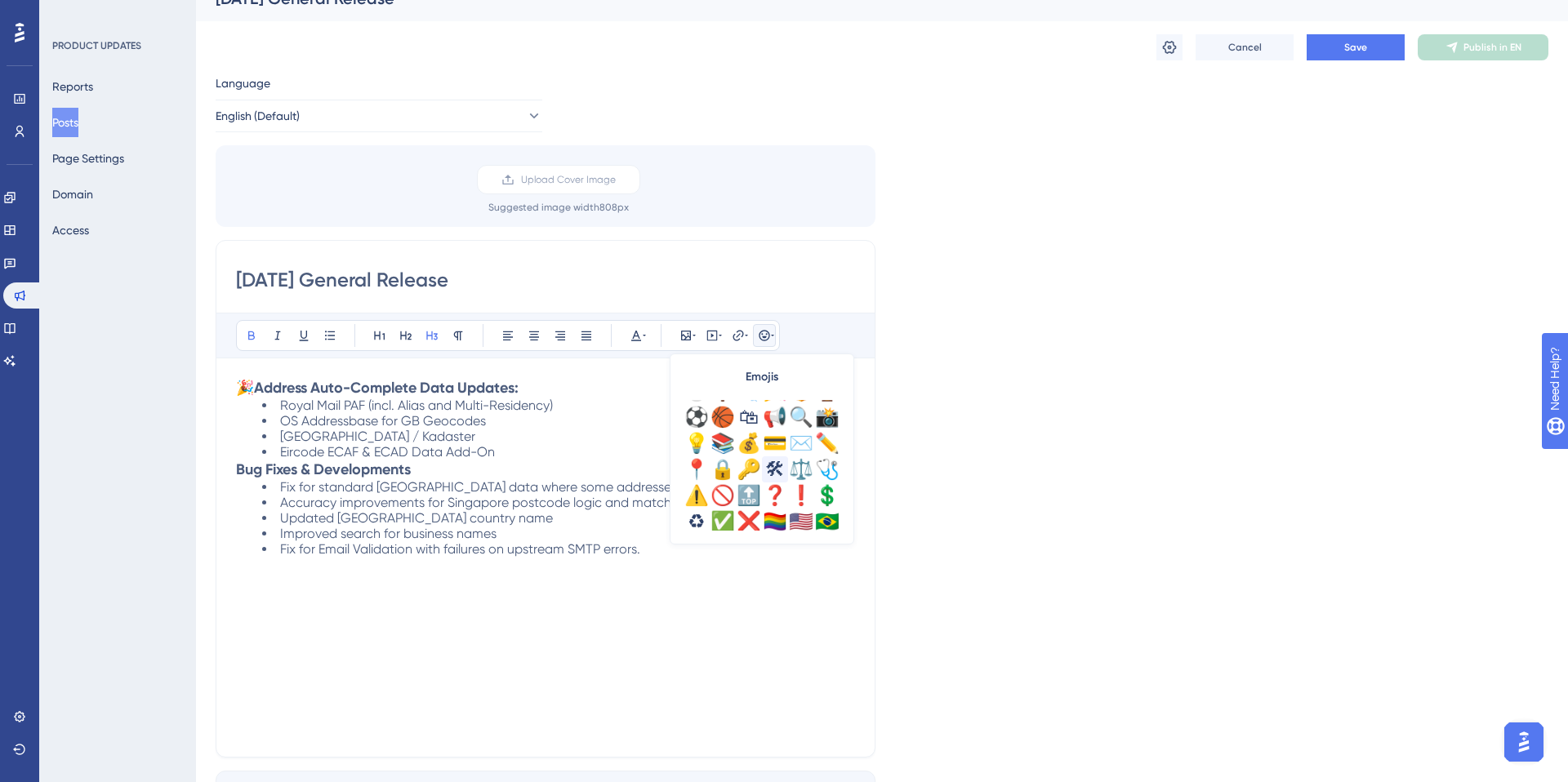
click at [780, 463] on div "🛠" at bounding box center [774, 469] width 26 height 26
click at [482, 597] on div "🎉 Address Auto-Complete Data Updates: Royal Mail PAF (incl. Alias and Multi-Res…" at bounding box center [545, 557] width 619 height 359
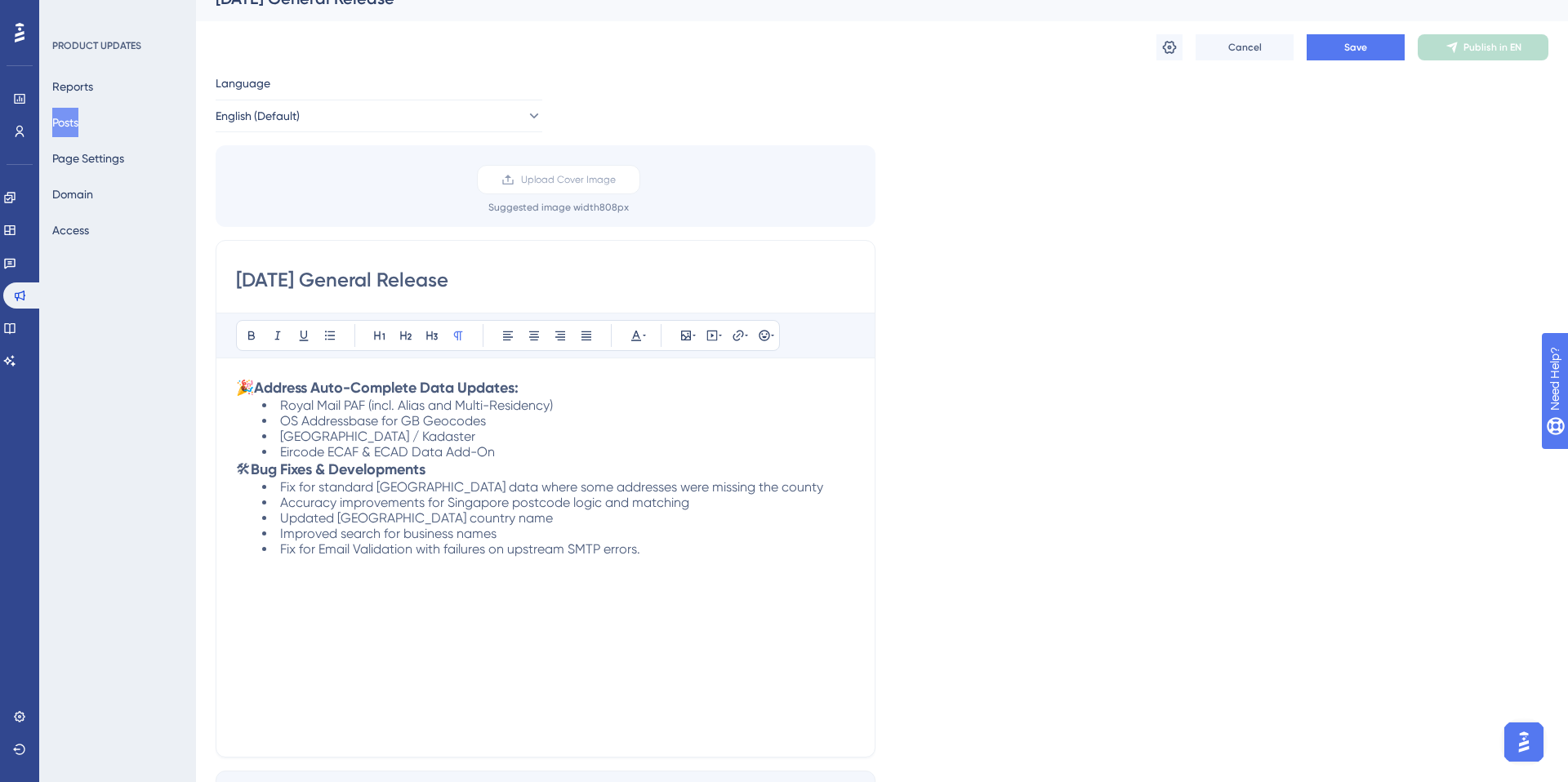
click at [501, 520] on li "Updated [GEOGRAPHIC_DATA] country name" at bounding box center [559, 518] width 593 height 15
drag, startPoint x: 705, startPoint y: 503, endPoint x: 273, endPoint y: 499, distance: 432.0
click at [272, 499] on li "Accuracy improvements for Singapore postcode logic and matching" at bounding box center [559, 502] width 593 height 15
click at [281, 518] on span "Improved search for business names" at bounding box center [388, 518] width 216 height 15
drag, startPoint x: 298, startPoint y: 551, endPoint x: 280, endPoint y: 551, distance: 18.0
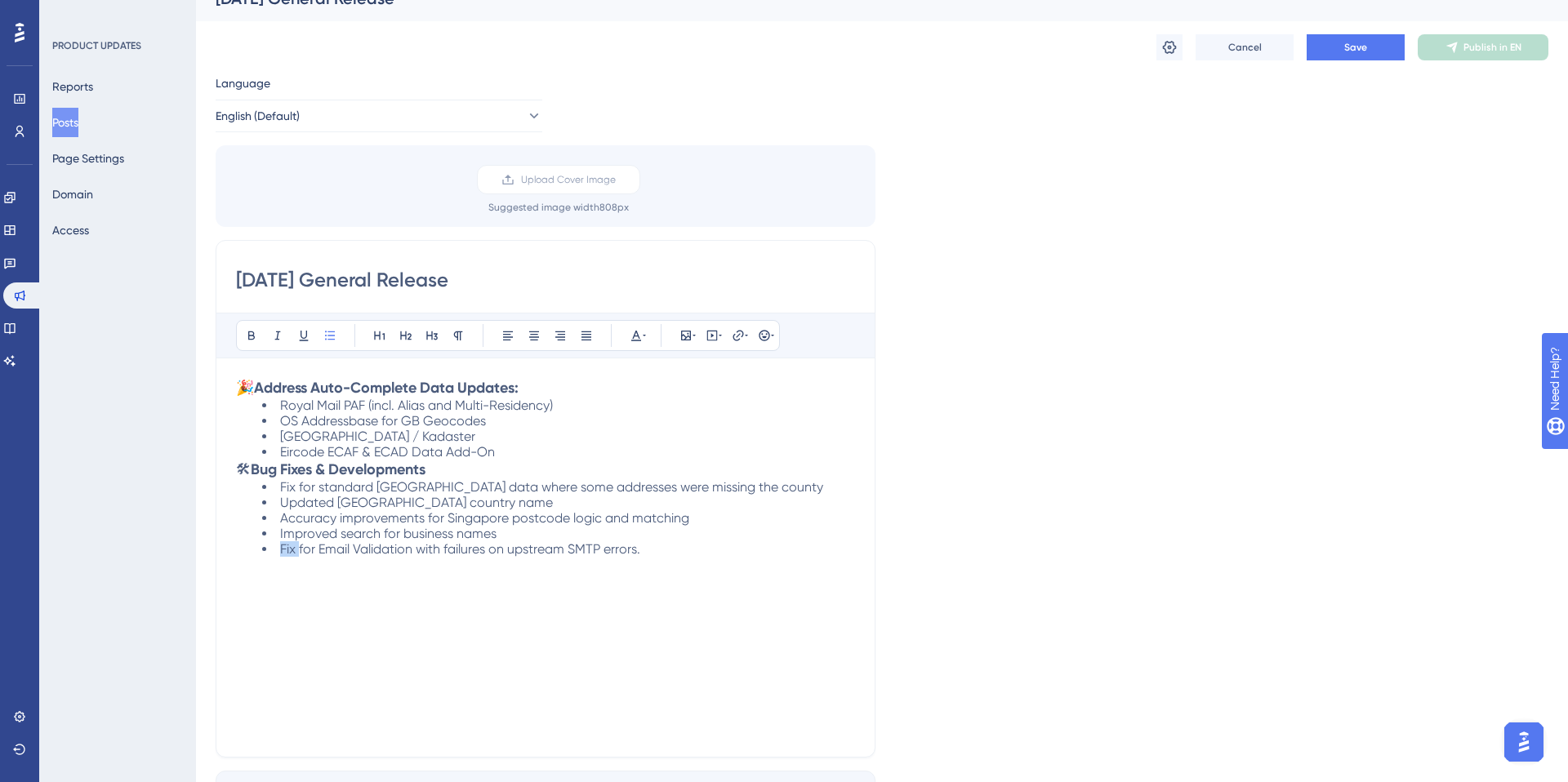
click at [280, 551] on span "Fix for Email Validation with failures on upstream SMTP errors." at bounding box center [460, 548] width 360 height 15
click at [511, 520] on span "Accuracy improvements for Singapore postcode logic and matching" at bounding box center [485, 518] width 409 height 15
click at [496, 499] on li "Updated [GEOGRAPHIC_DATA] country name" at bounding box center [559, 502] width 593 height 15
click at [1358, 34] on button "Save" at bounding box center [1355, 46] width 98 height 26
click at [79, 124] on button "Posts" at bounding box center [65, 122] width 26 height 29
